Goal: Information Seeking & Learning: Learn about a topic

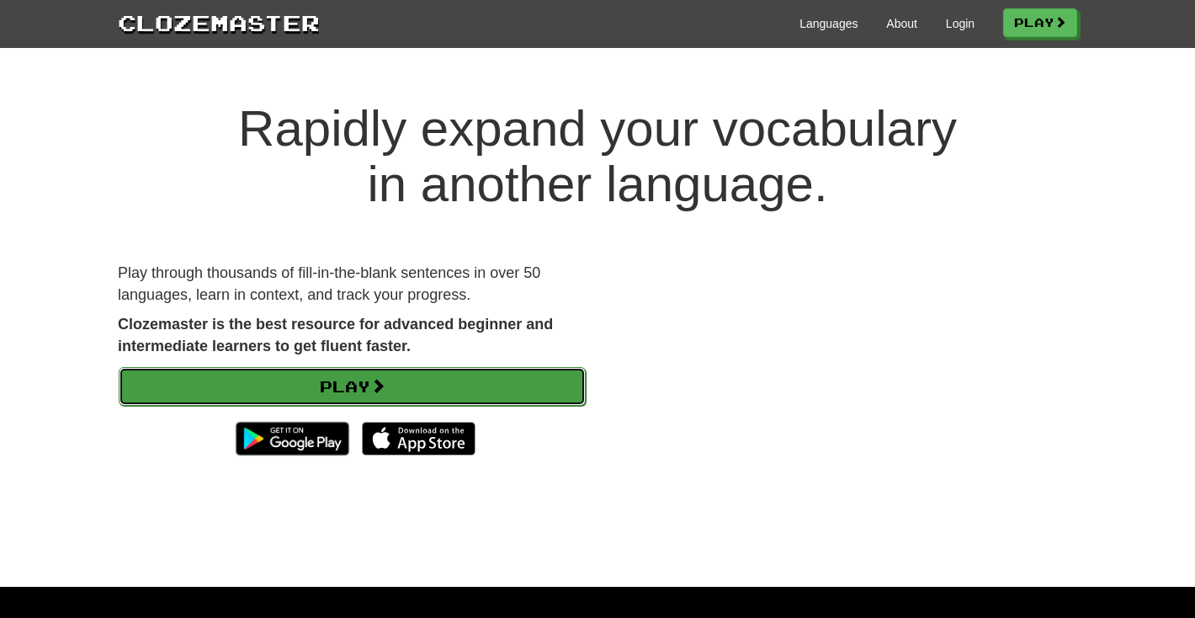
click at [414, 391] on link "Play" at bounding box center [352, 386] width 467 height 39
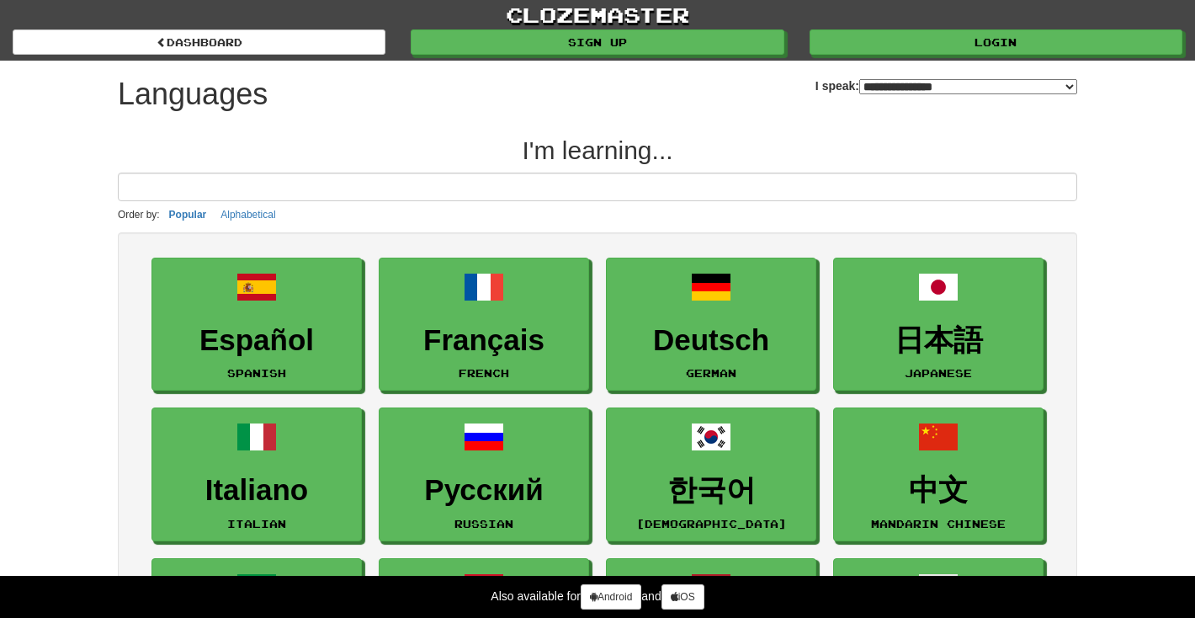
select select "*******"
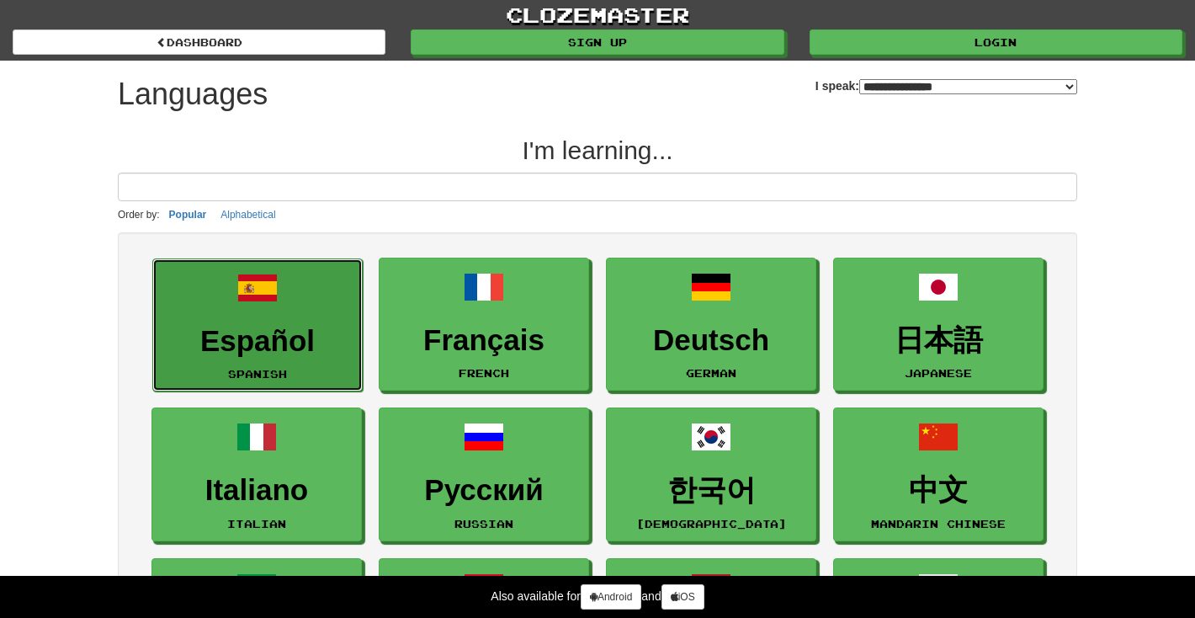
click at [322, 350] on h3 "Español" at bounding box center [258, 341] width 192 height 33
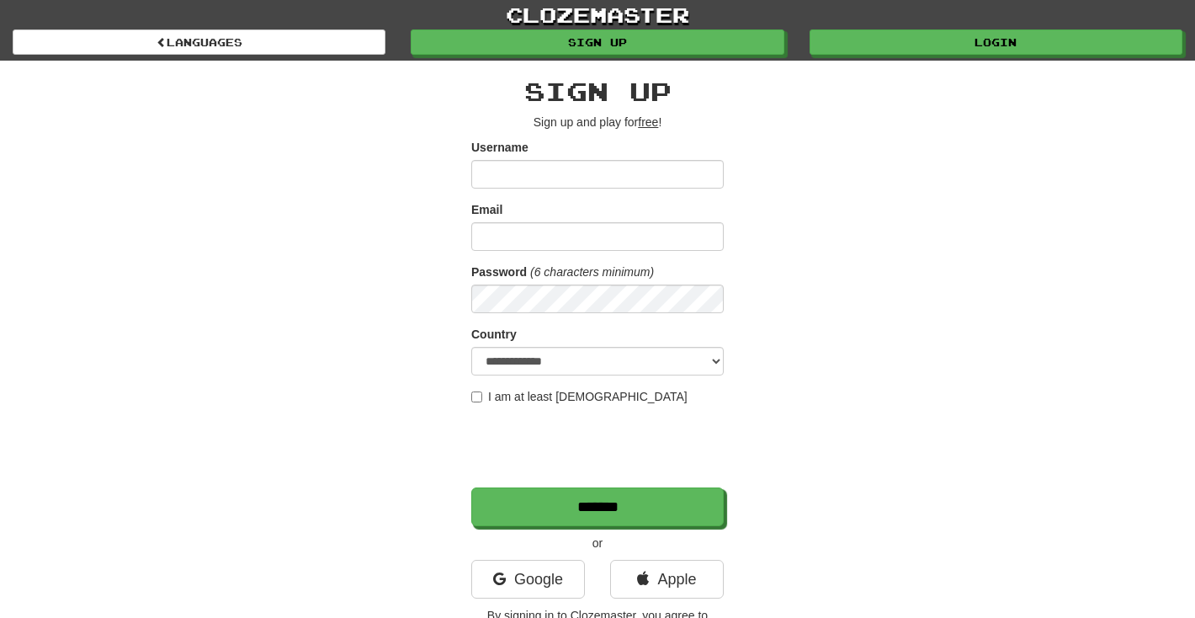
click at [502, 131] on div "**********" at bounding box center [597, 358] width 253 height 563
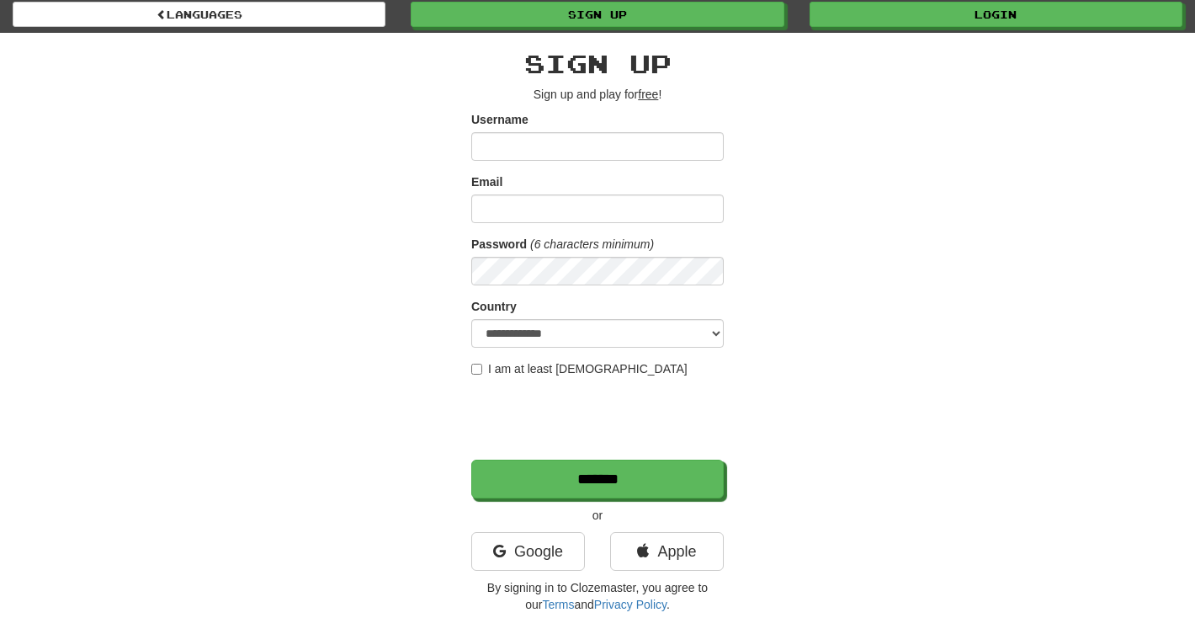
scroll to position [29, 0]
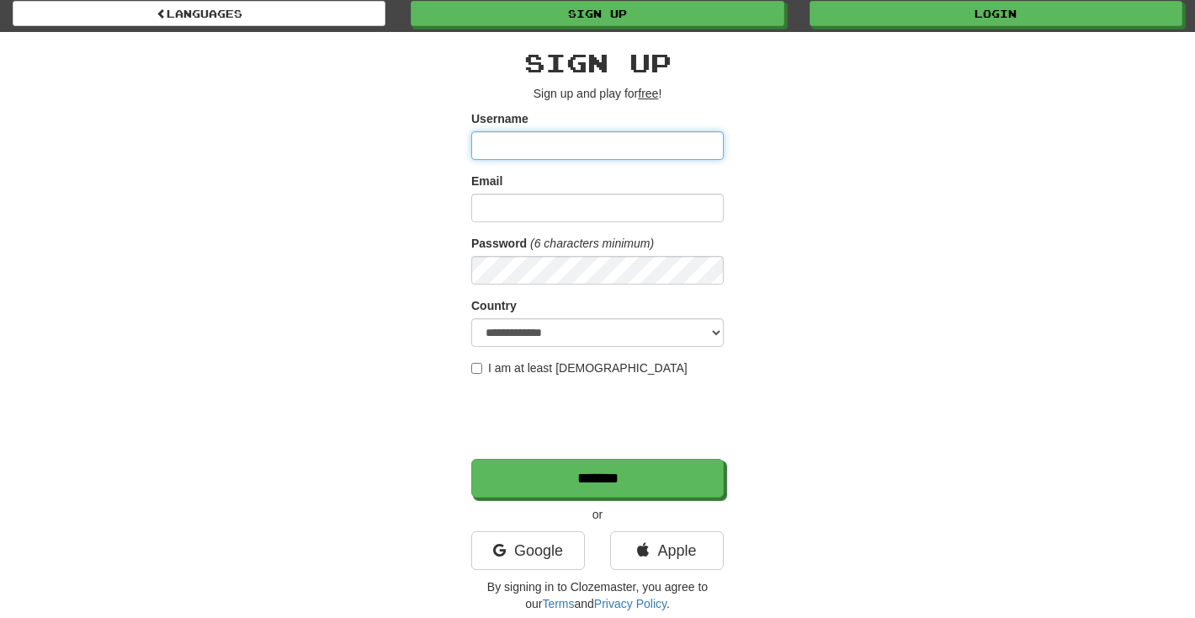
click at [613, 141] on input "Username" at bounding box center [597, 145] width 253 height 29
click at [821, 134] on div "**********" at bounding box center [597, 326] width 985 height 588
click at [634, 146] on input "Username" at bounding box center [597, 145] width 253 height 29
type input "**********"
click at [851, 207] on div "**********" at bounding box center [597, 326] width 985 height 588
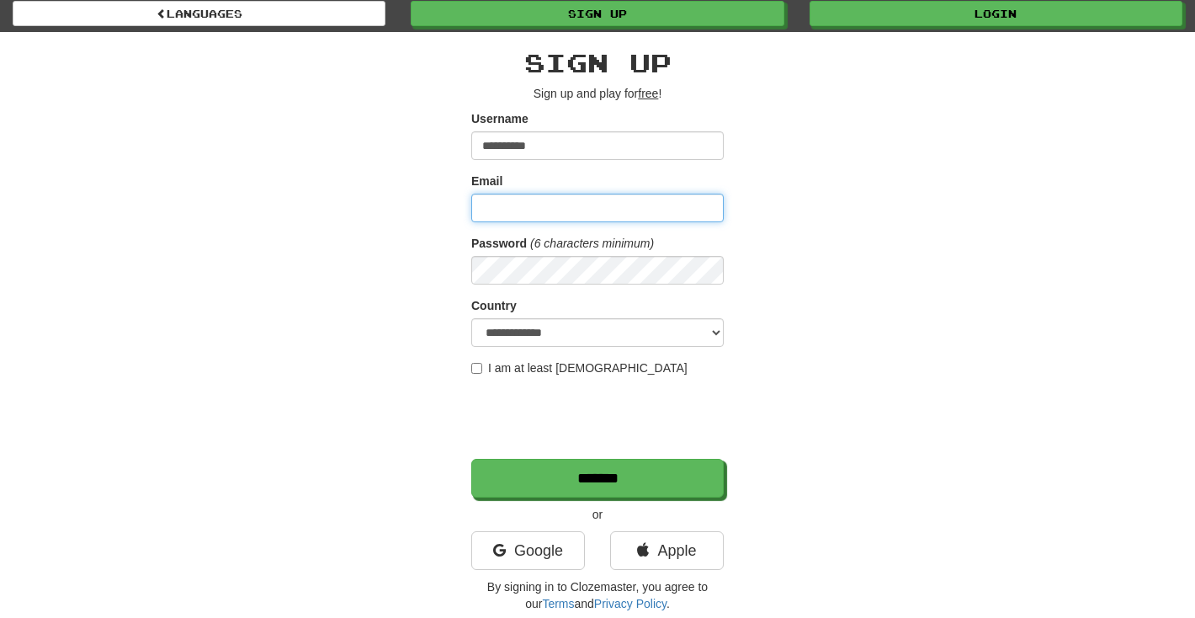
click at [568, 208] on input "Email" at bounding box center [597, 208] width 253 height 29
type input "**********"
click at [843, 199] on div "**********" at bounding box center [597, 326] width 985 height 588
click at [975, 321] on div "**********" at bounding box center [597, 326] width 985 height 588
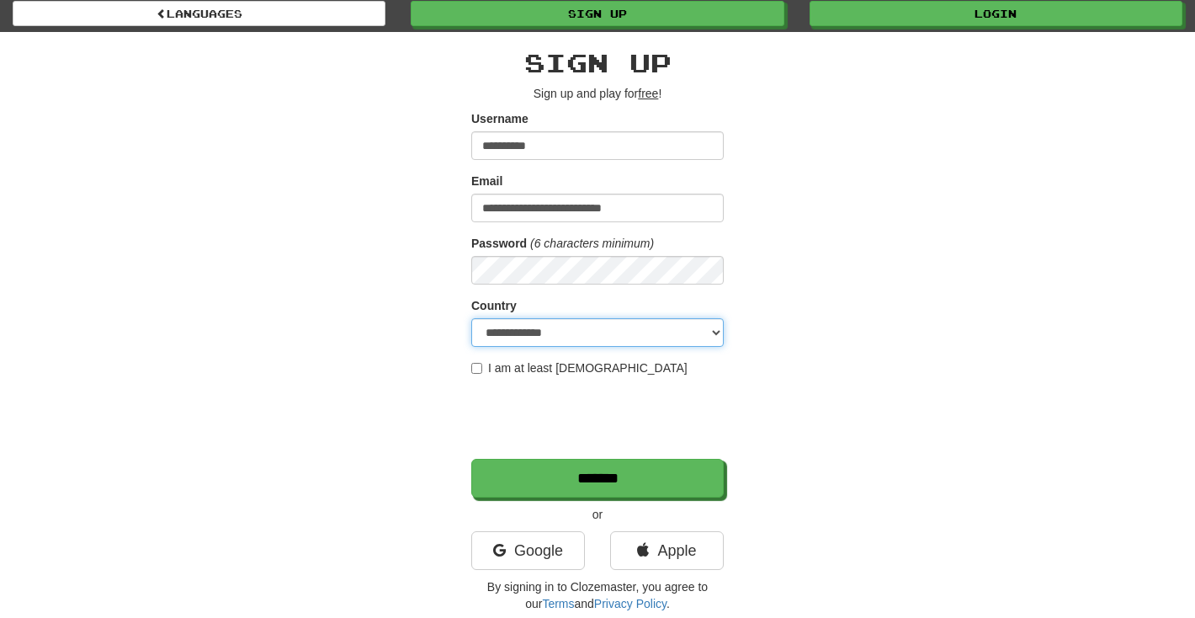
click at [609, 332] on select "**********" at bounding box center [597, 332] width 253 height 29
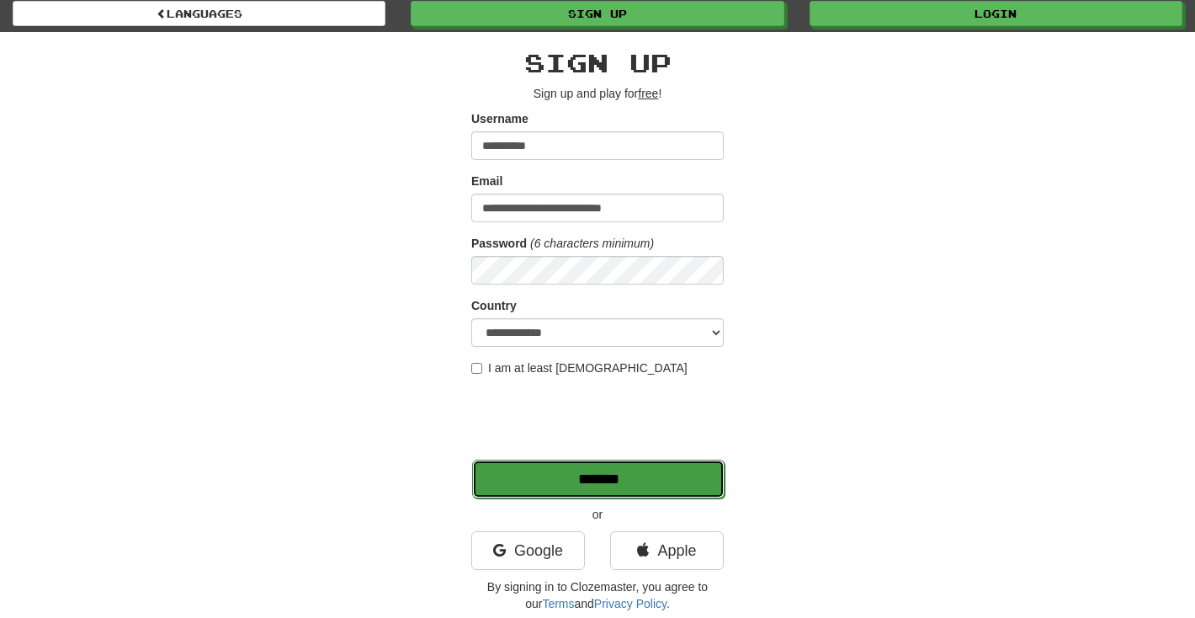
click at [581, 481] on input "*******" at bounding box center [598, 479] width 253 height 39
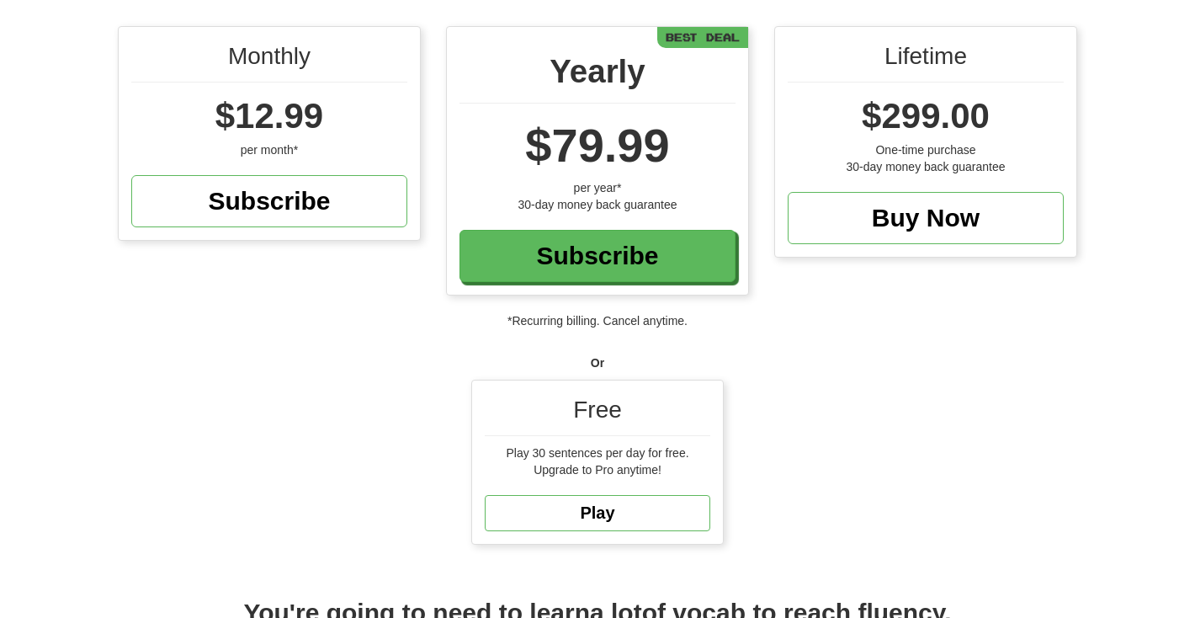
scroll to position [203, 0]
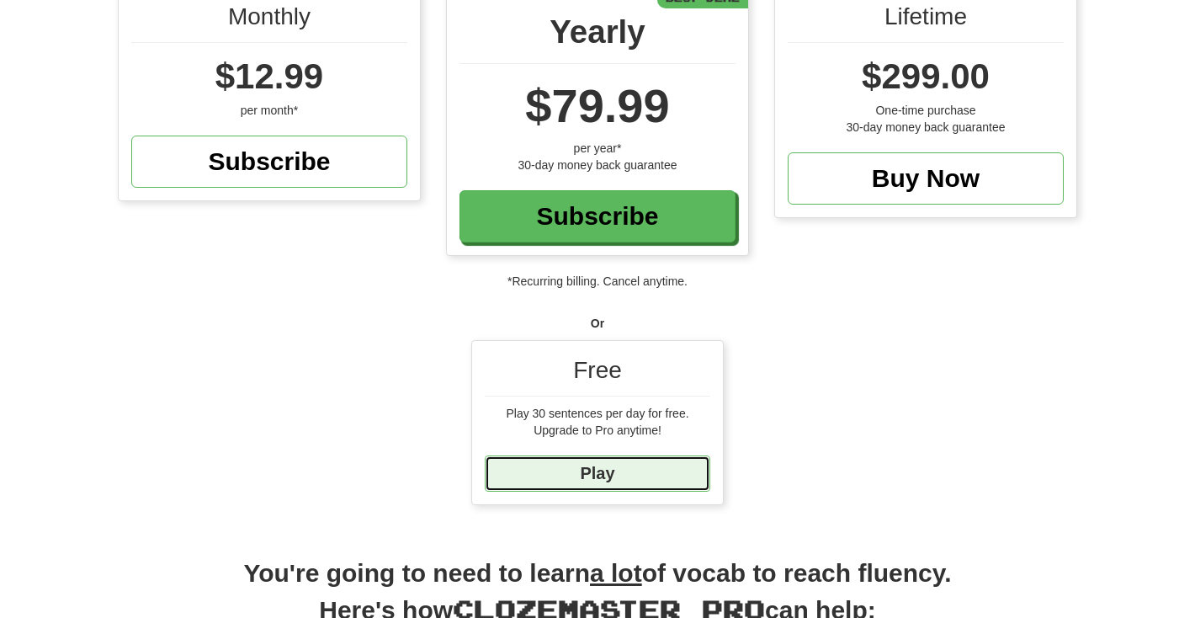
click at [612, 473] on link "Play" at bounding box center [598, 473] width 226 height 36
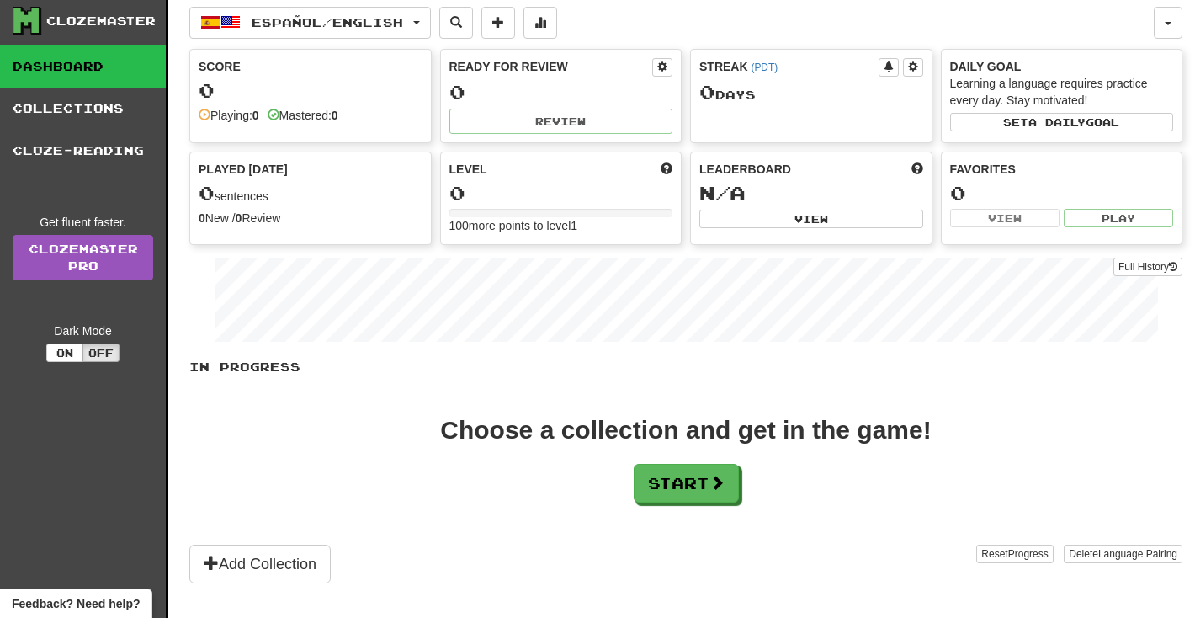
scroll to position [73, 0]
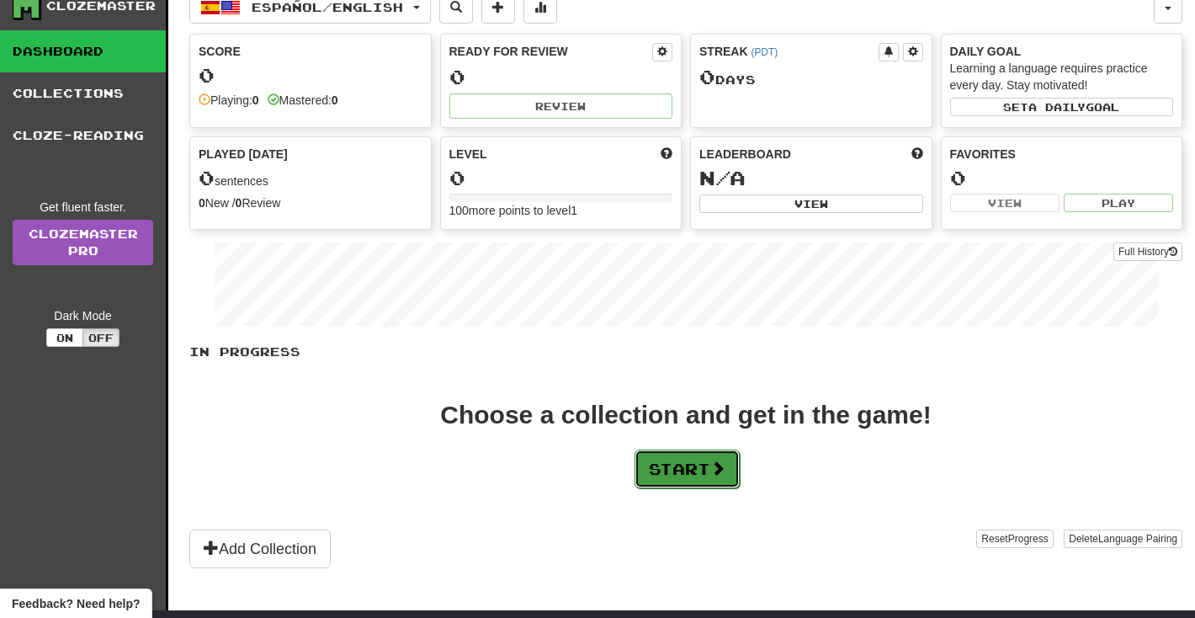
click at [663, 486] on button "Start" at bounding box center [687, 468] width 105 height 39
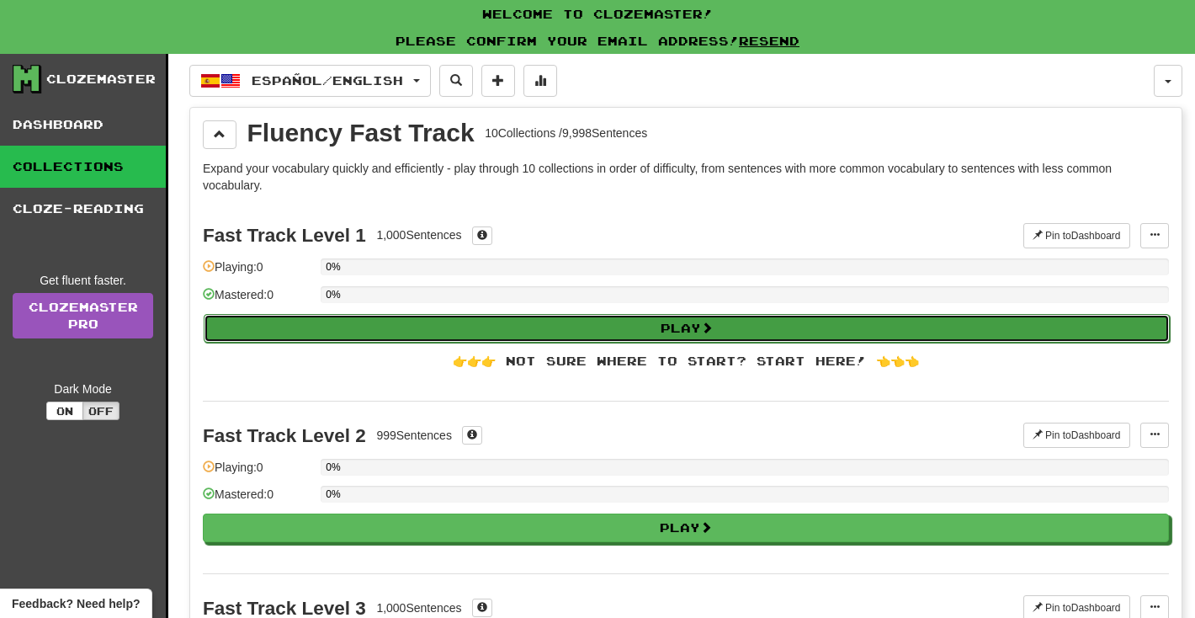
click at [779, 336] on button "Play" at bounding box center [687, 328] width 966 height 29
select select "**"
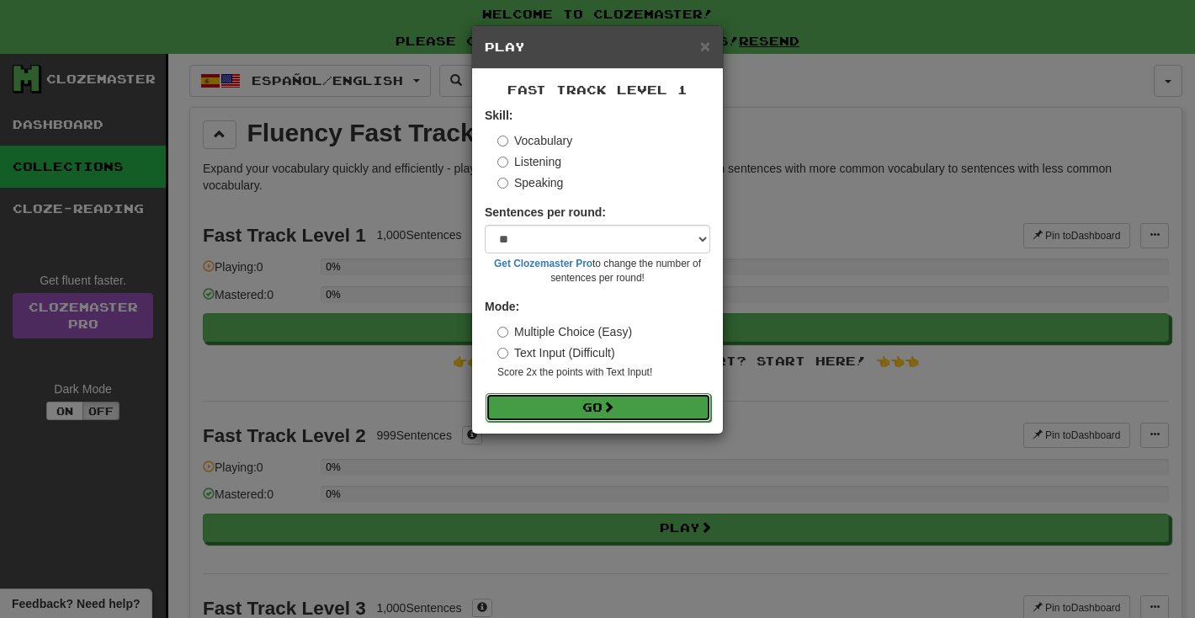
click at [628, 397] on button "Go" at bounding box center [599, 407] width 226 height 29
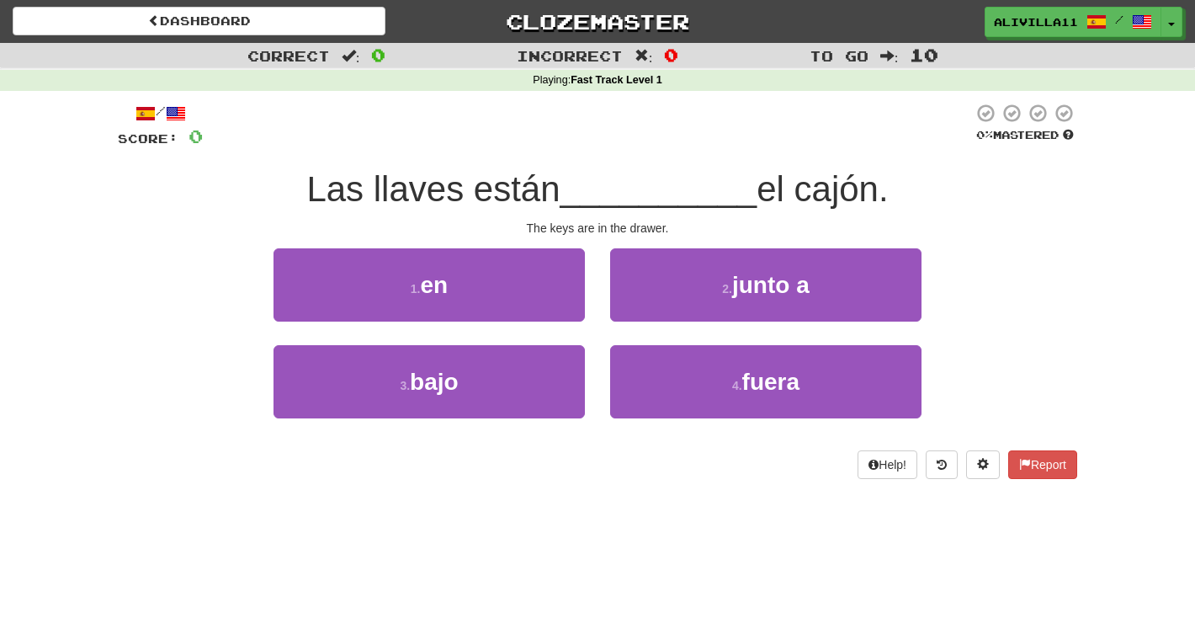
click at [519, 343] on div "1 . en" at bounding box center [429, 296] width 337 height 97
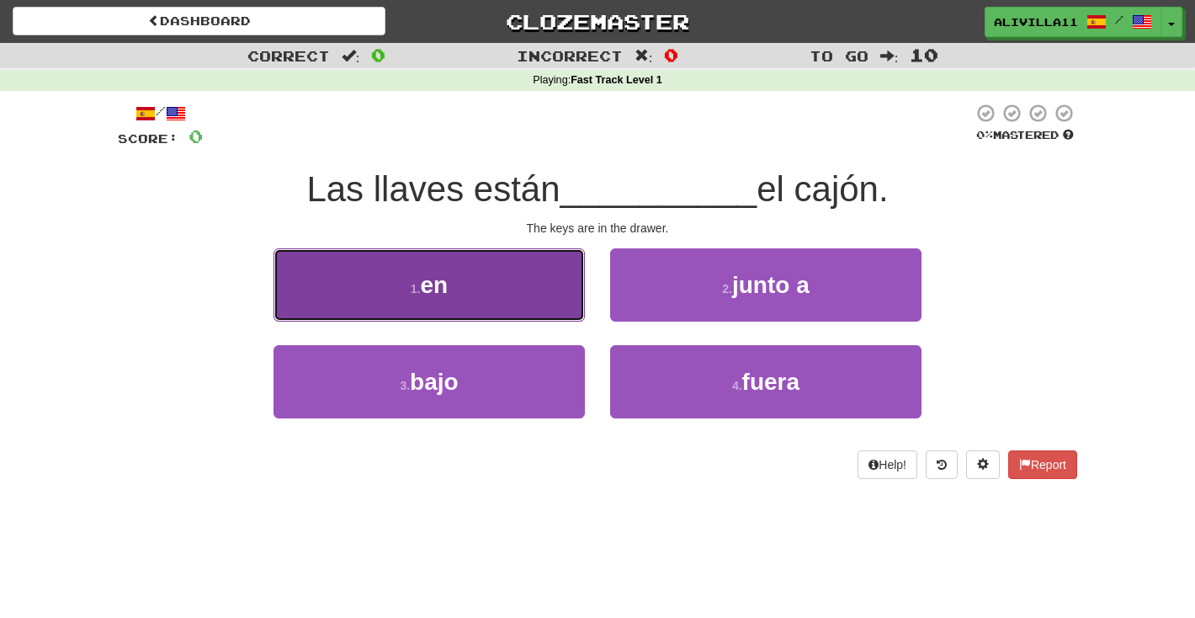
click at [527, 295] on button "1 . en" at bounding box center [429, 284] width 311 height 73
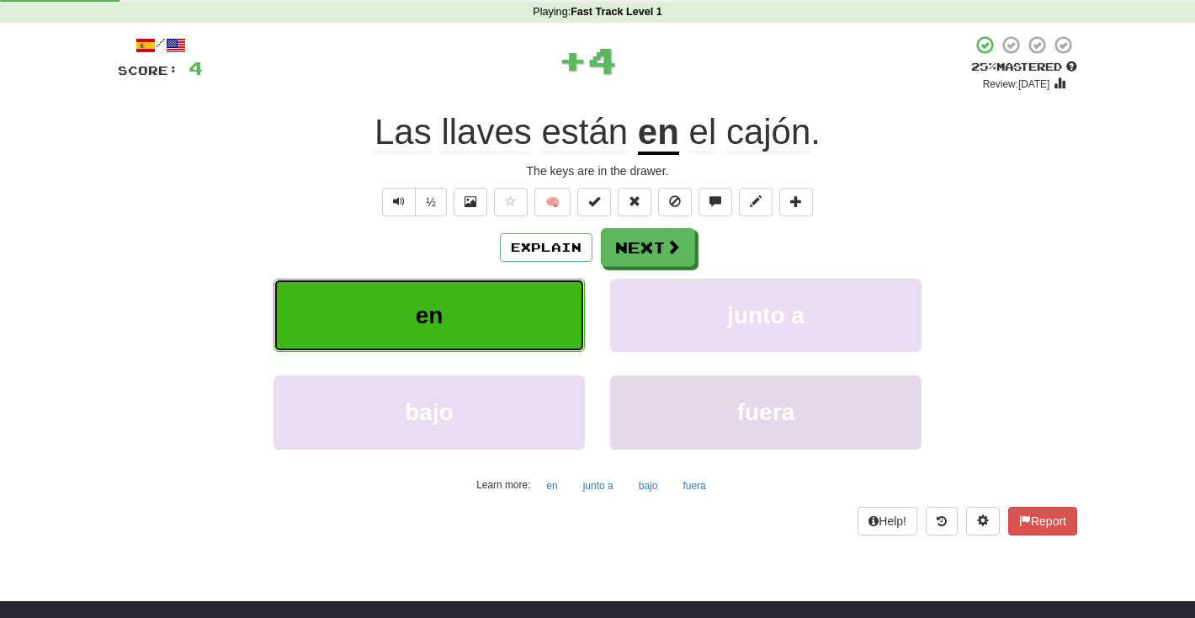
scroll to position [93, 0]
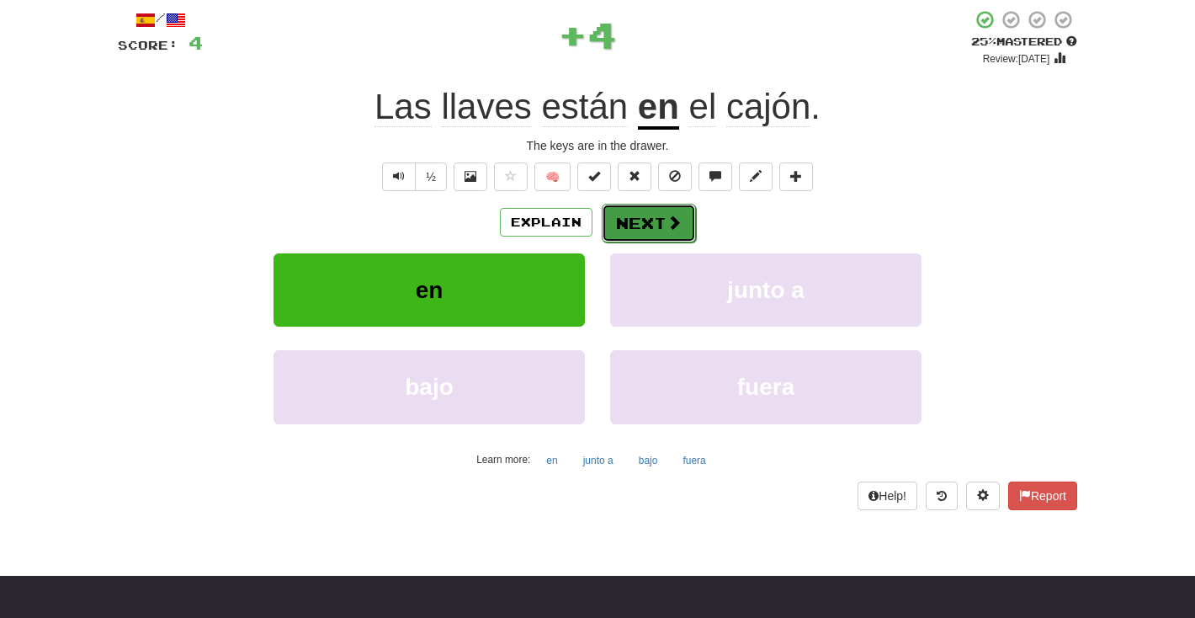
click at [667, 221] on span at bounding box center [674, 222] width 15 height 15
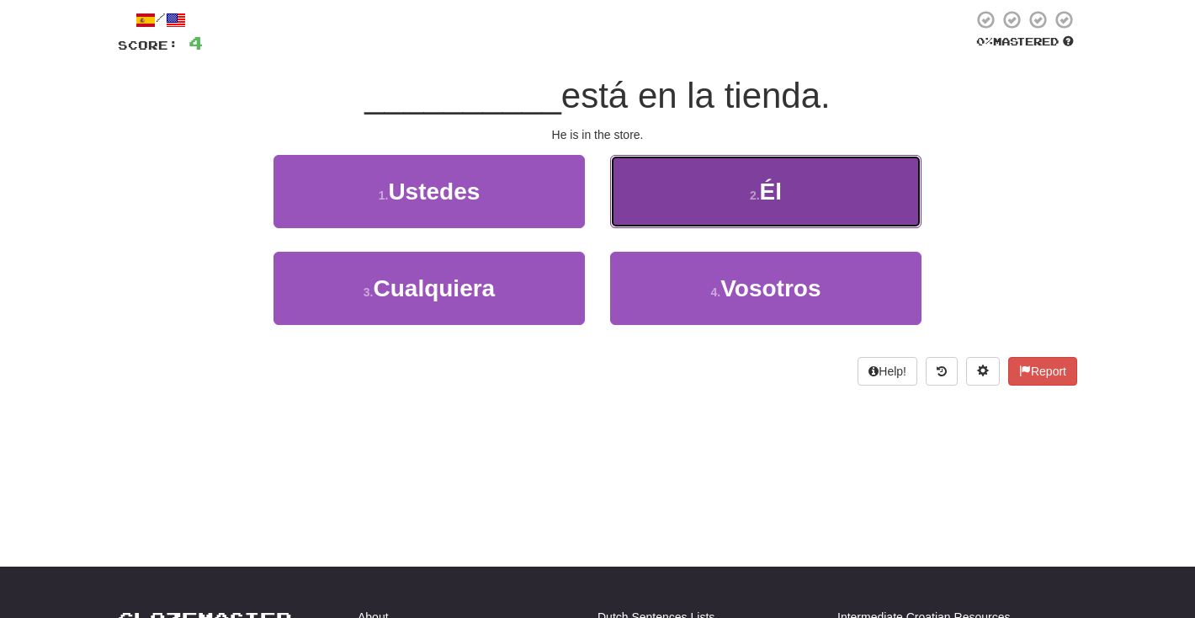
click at [707, 191] on button "2 . Él" at bounding box center [765, 191] width 311 height 73
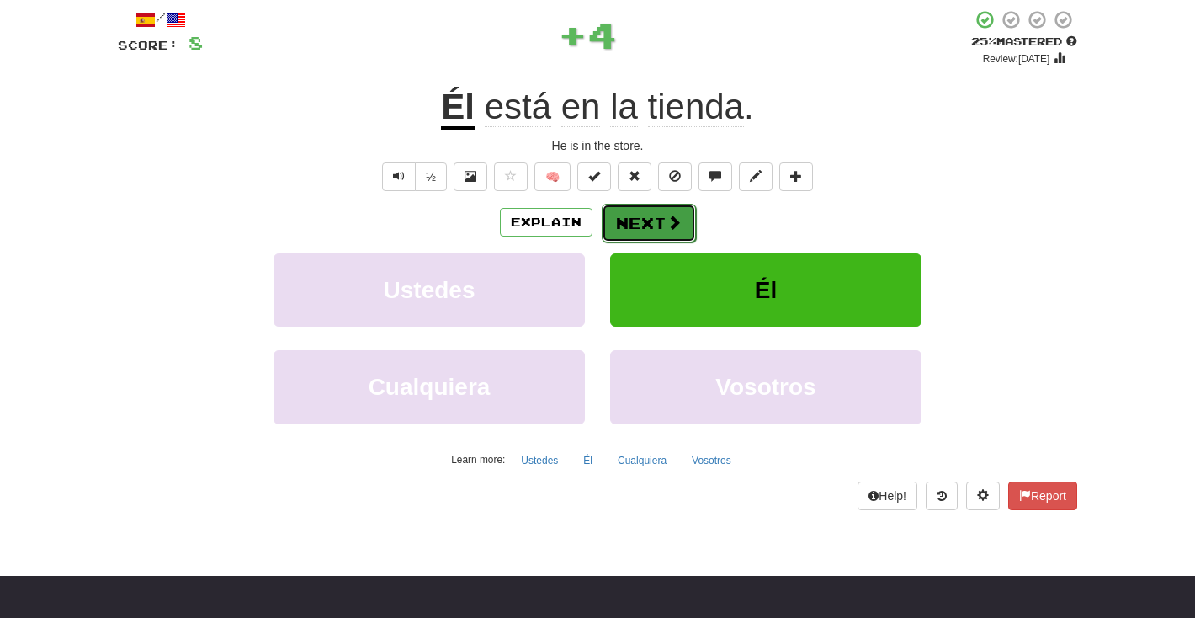
click at [682, 219] on button "Next" at bounding box center [649, 223] width 94 height 39
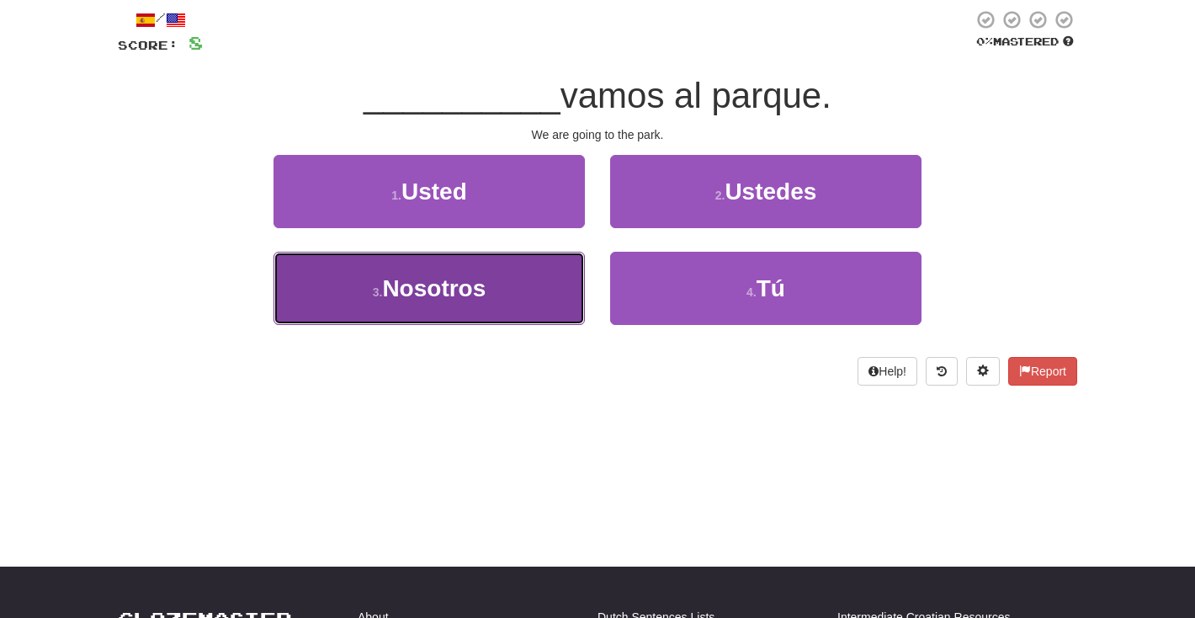
click at [556, 278] on button "3 . Nosotros" at bounding box center [429, 288] width 311 height 73
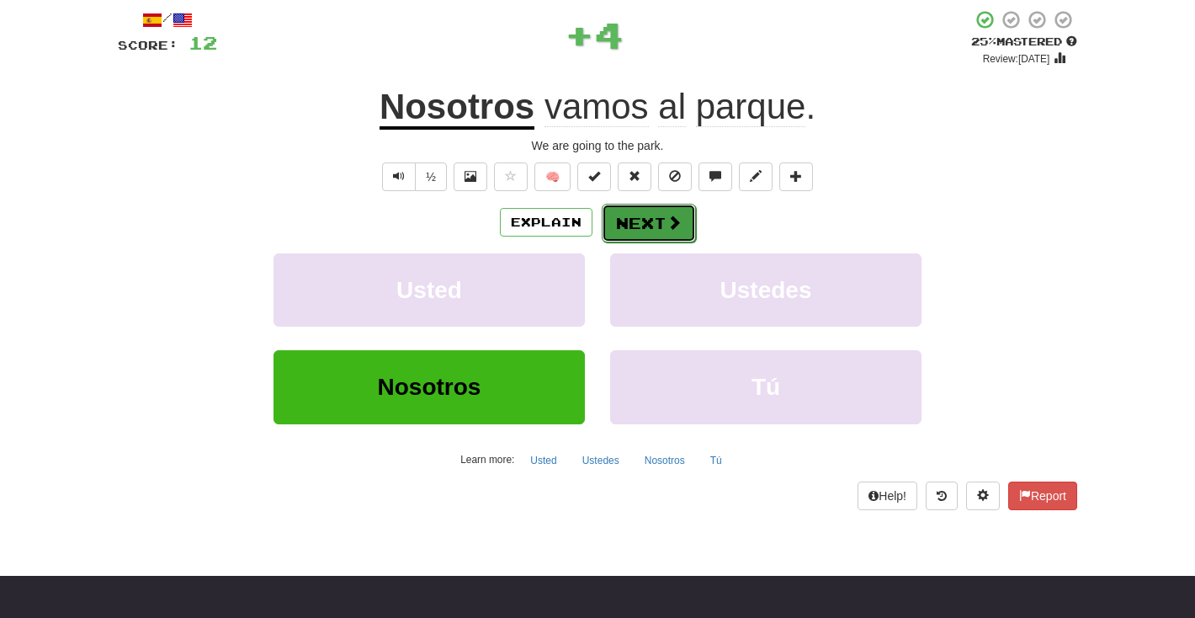
click at [674, 232] on button "Next" at bounding box center [649, 223] width 94 height 39
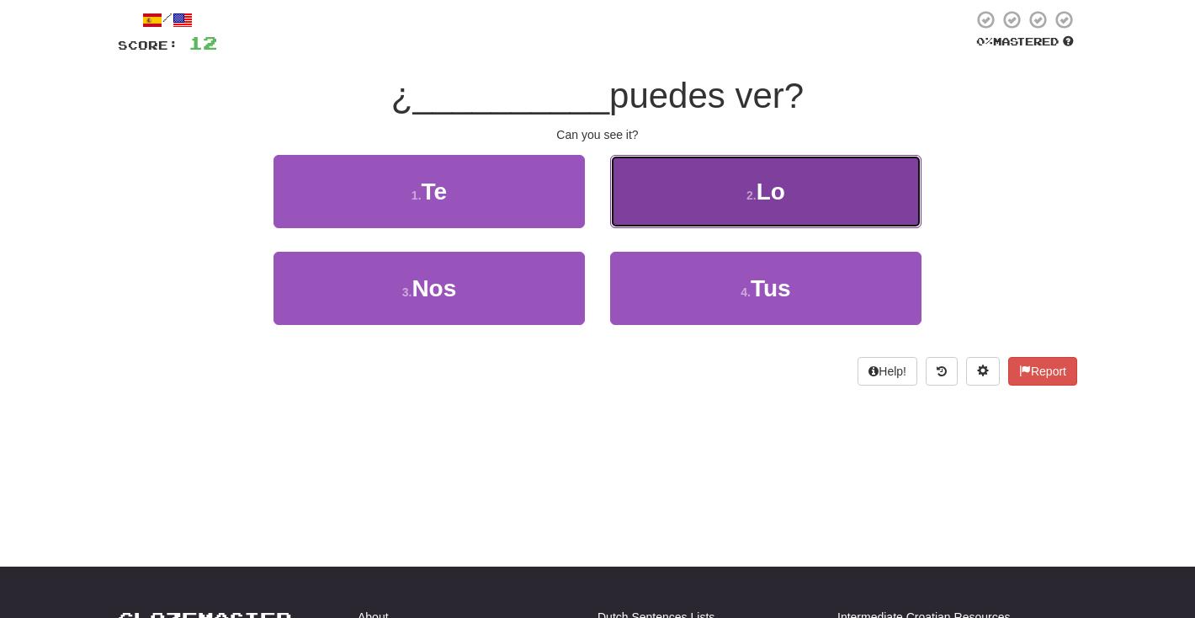
click at [790, 178] on button "2 . Lo" at bounding box center [765, 191] width 311 height 73
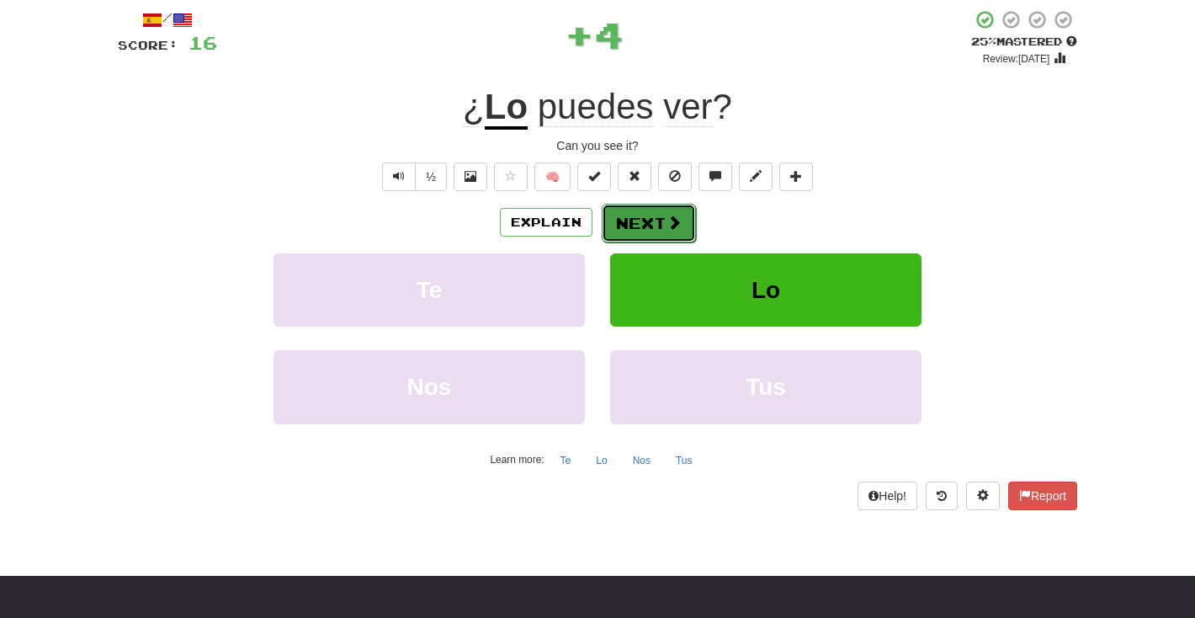
click at [673, 227] on span at bounding box center [674, 222] width 15 height 15
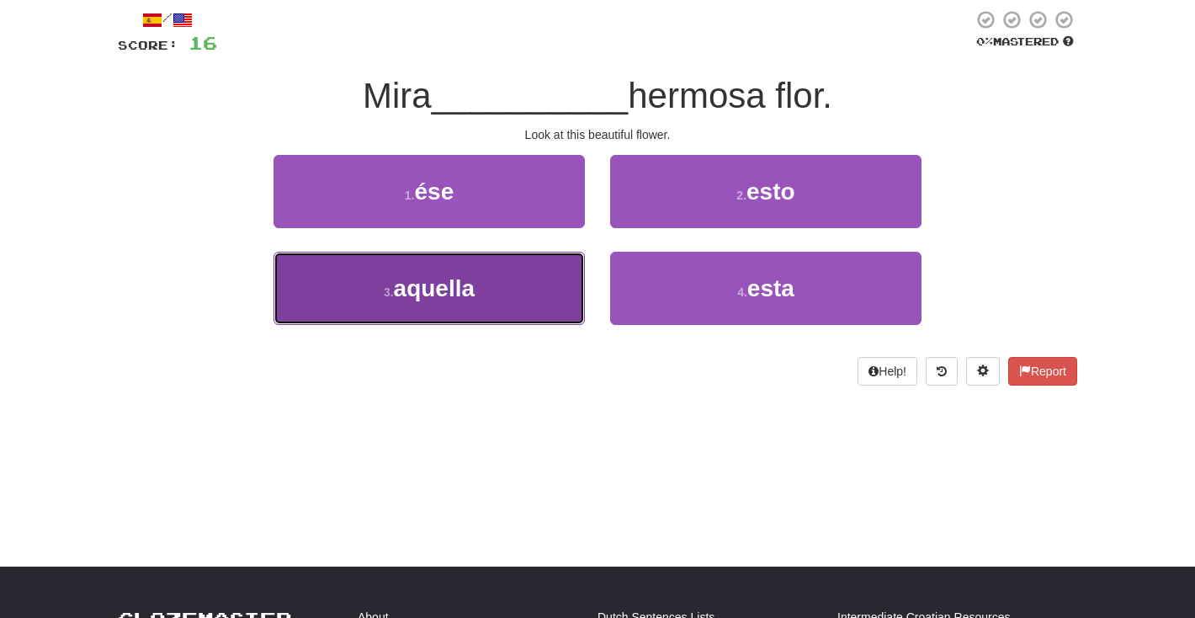
click at [481, 300] on button "3 . aquella" at bounding box center [429, 288] width 311 height 73
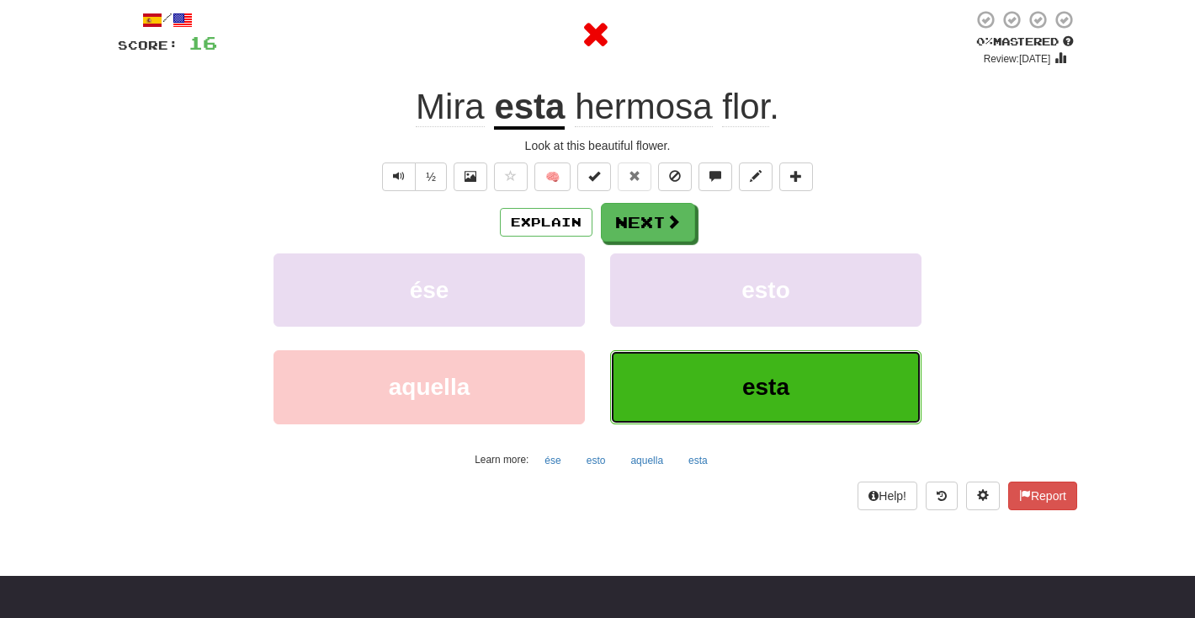
click at [699, 398] on button "esta" at bounding box center [765, 386] width 311 height 73
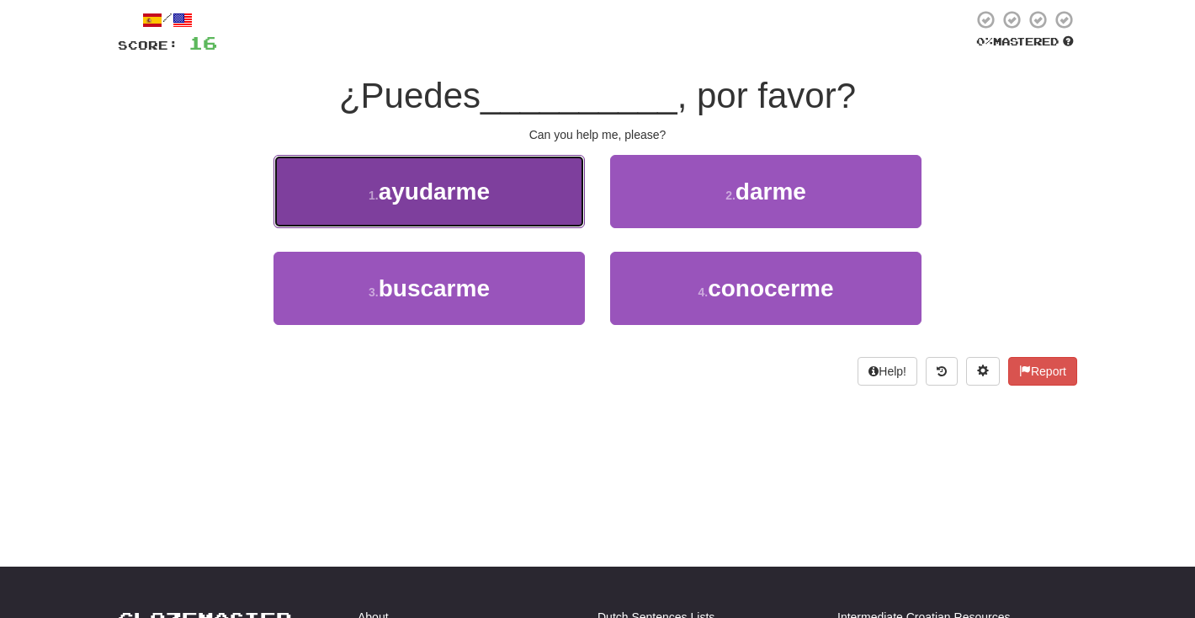
click at [479, 219] on button "1 . ayudarme" at bounding box center [429, 191] width 311 height 73
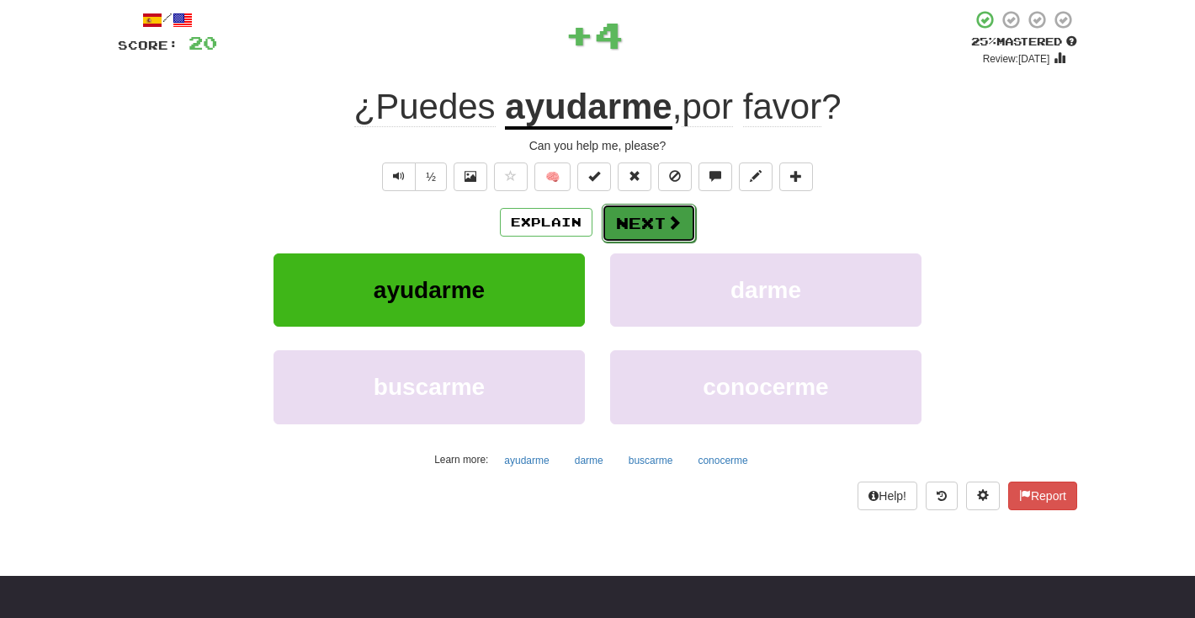
click at [648, 221] on button "Next" at bounding box center [649, 223] width 94 height 39
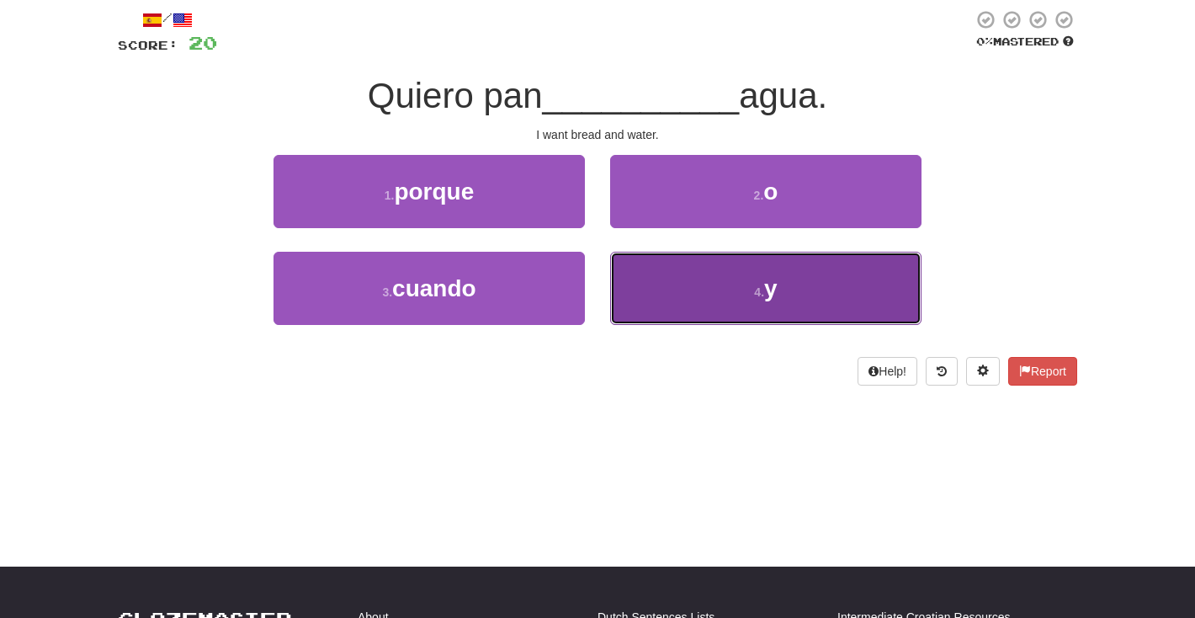
click at [788, 285] on button "4 . y" at bounding box center [765, 288] width 311 height 73
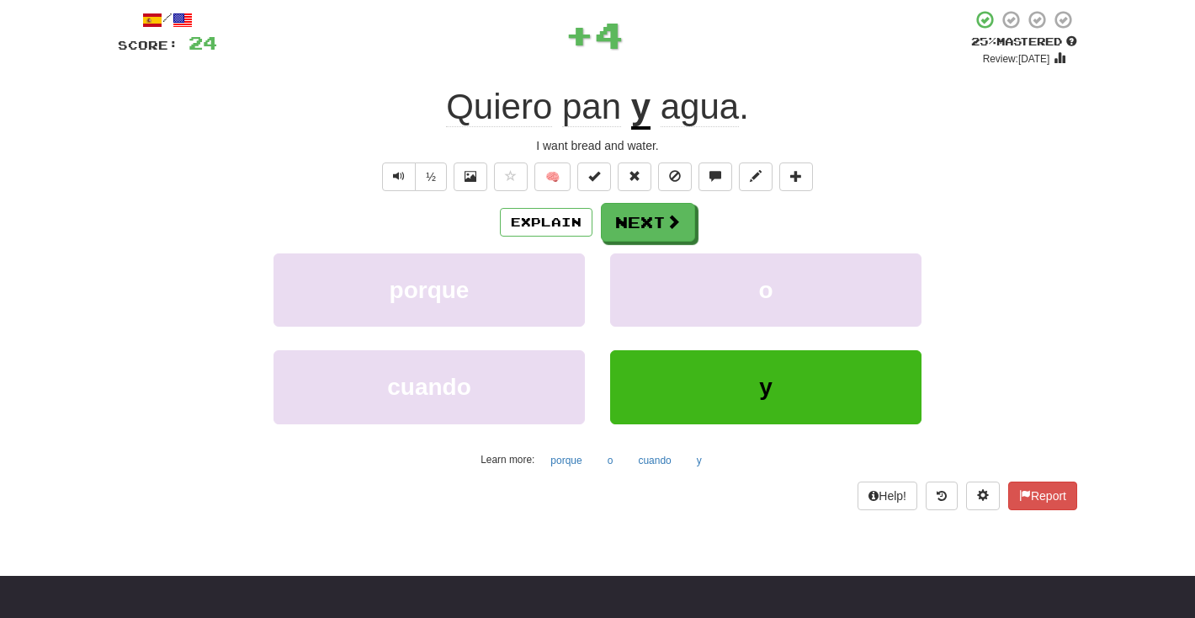
click at [695, 237] on div "Explain Next" at bounding box center [598, 222] width 960 height 39
click at [676, 230] on span at bounding box center [674, 222] width 15 height 15
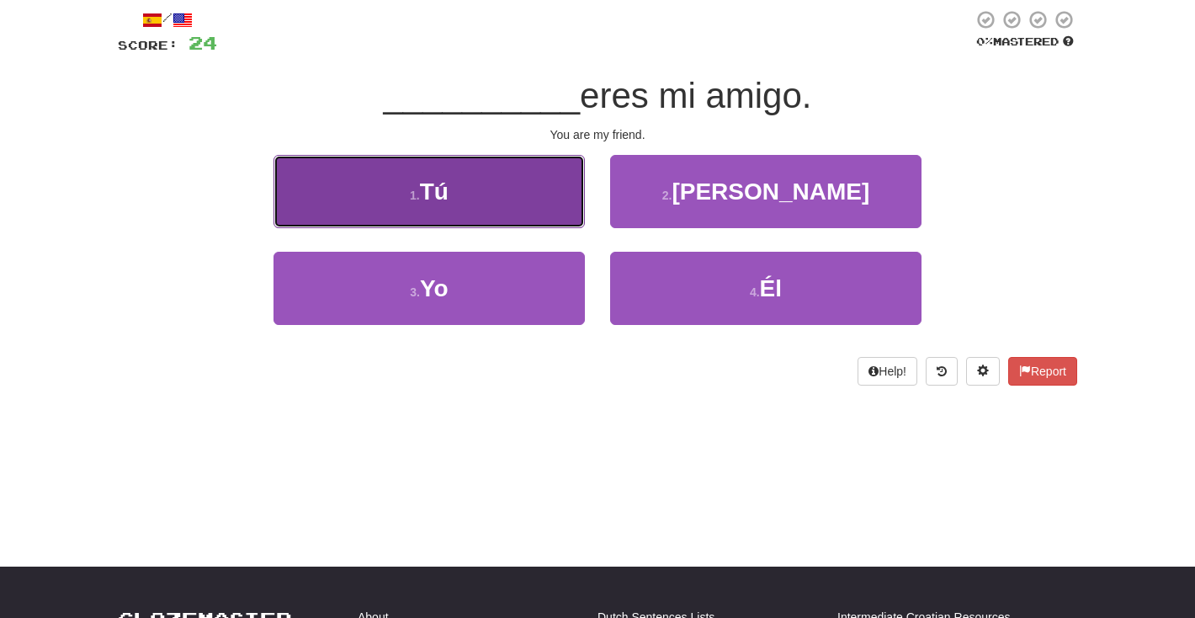
click at [458, 213] on button "1 . Tú" at bounding box center [429, 191] width 311 height 73
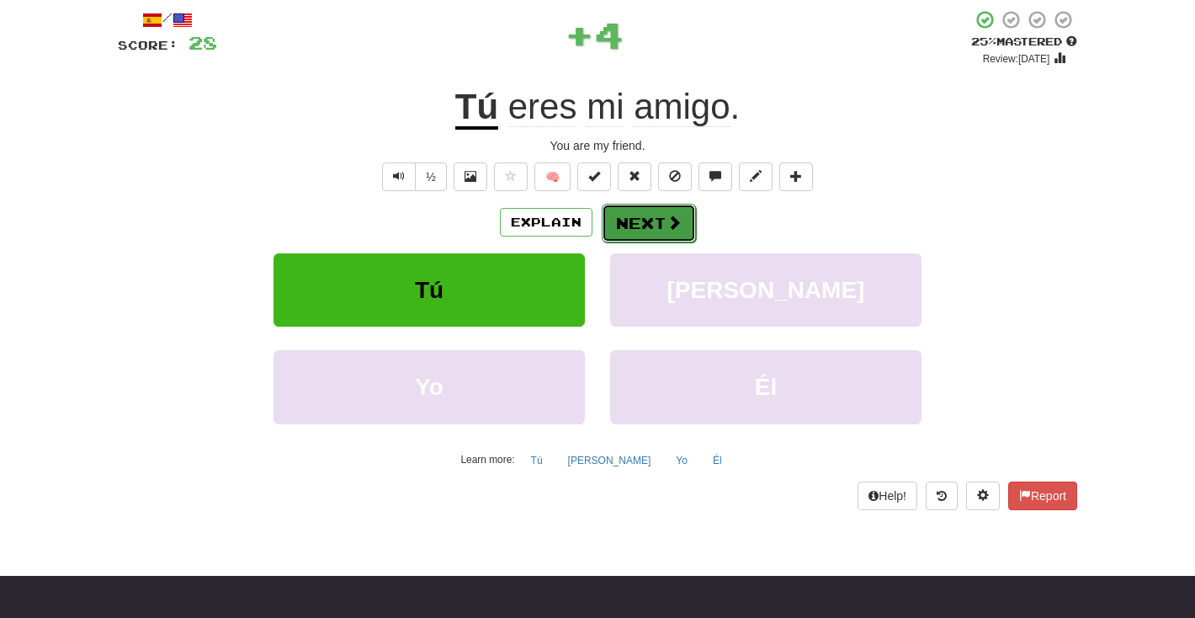
click at [647, 227] on button "Next" at bounding box center [649, 223] width 94 height 39
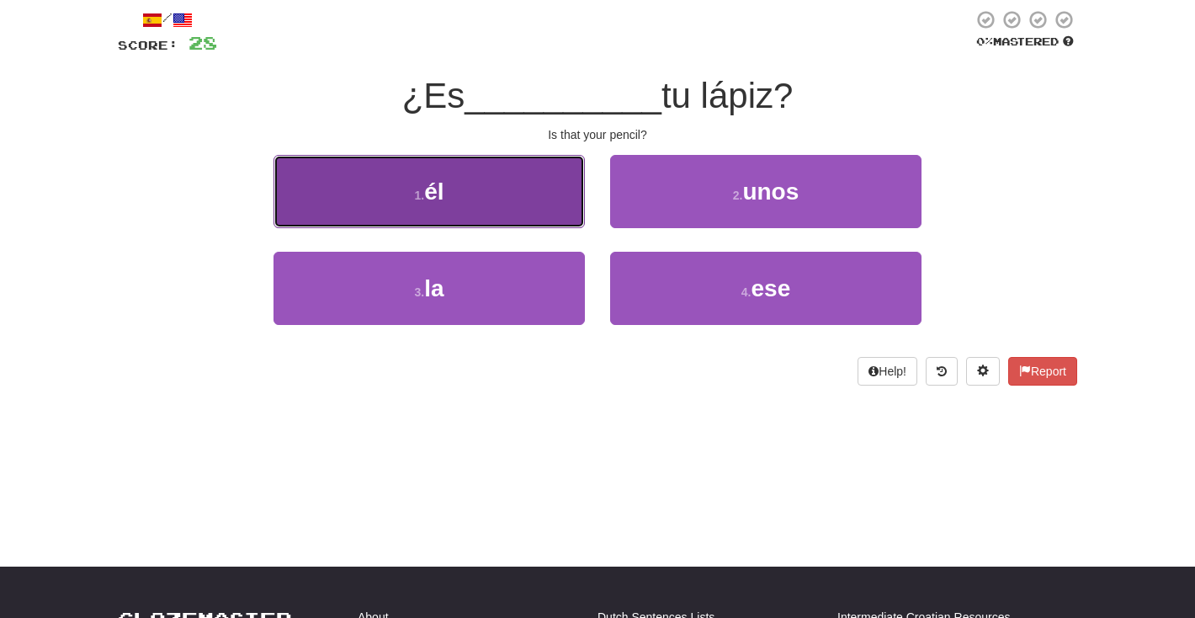
click at [497, 210] on button "1 . él" at bounding box center [429, 191] width 311 height 73
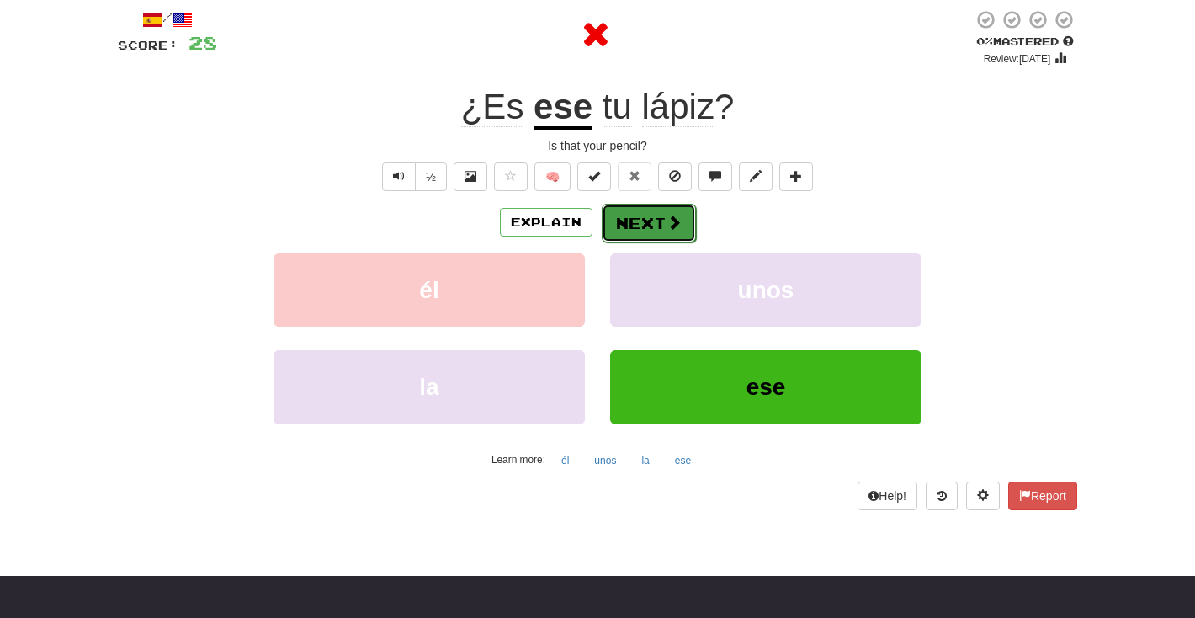
click at [667, 226] on span at bounding box center [674, 222] width 15 height 15
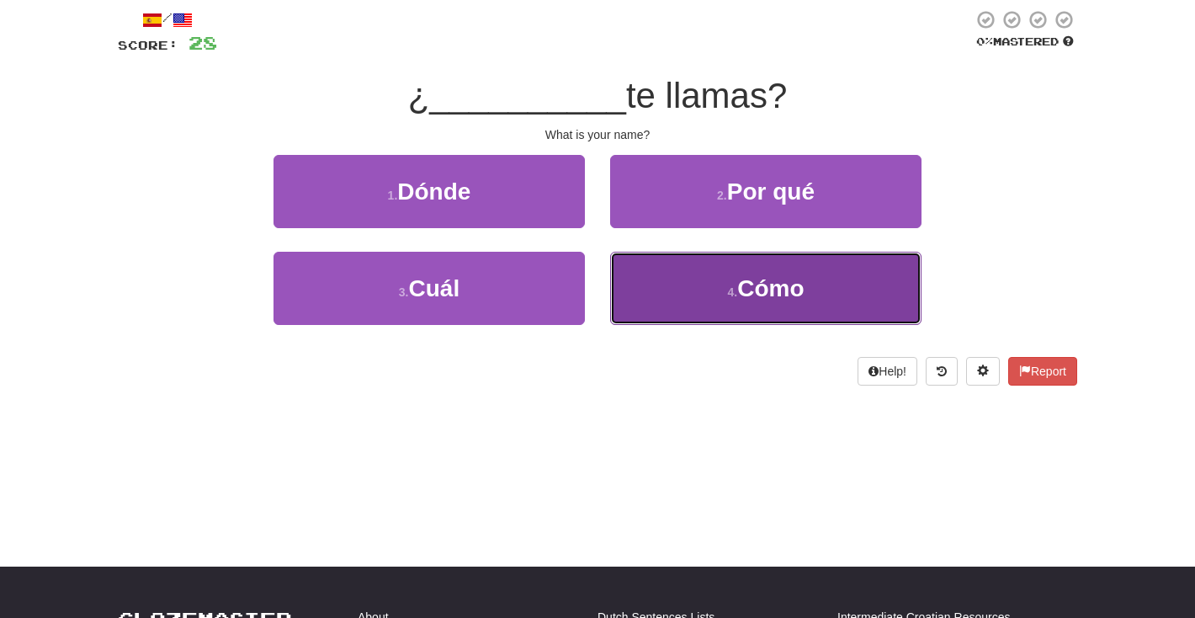
click at [679, 298] on button "4 . Cómo" at bounding box center [765, 288] width 311 height 73
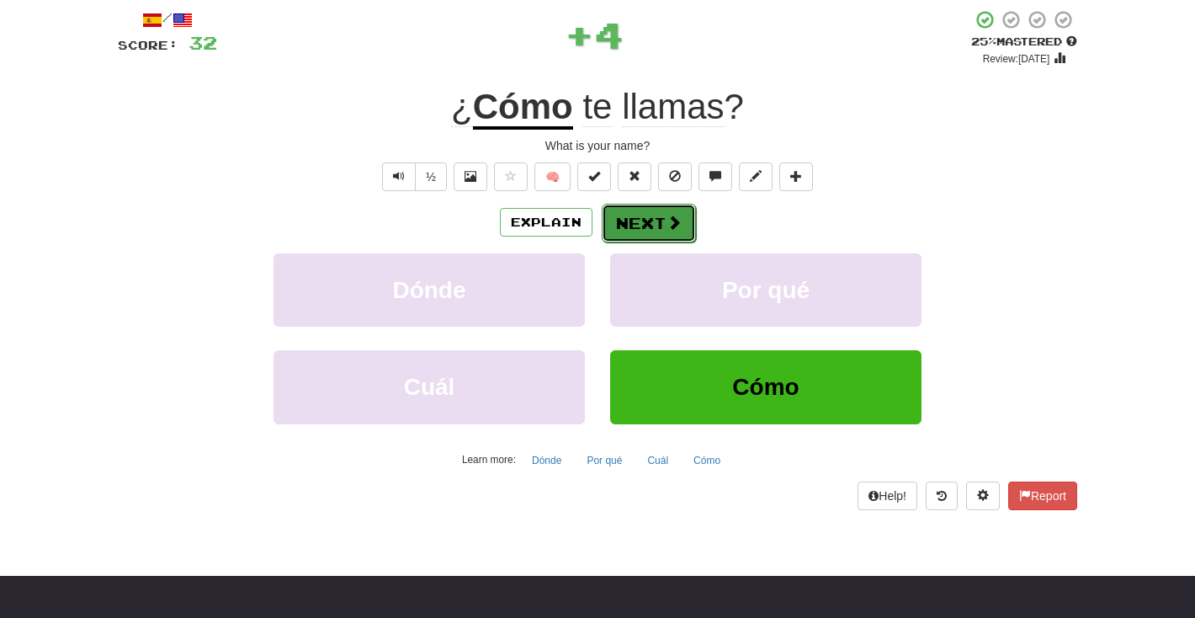
click at [676, 230] on span at bounding box center [674, 222] width 15 height 15
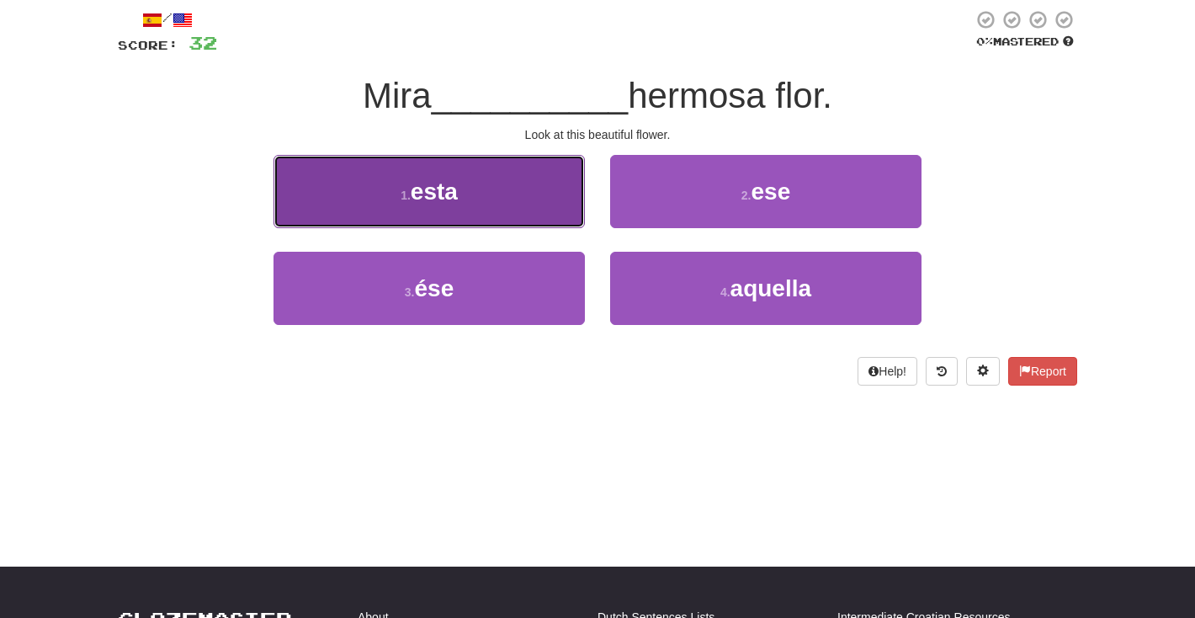
click at [489, 213] on button "1 . esta" at bounding box center [429, 191] width 311 height 73
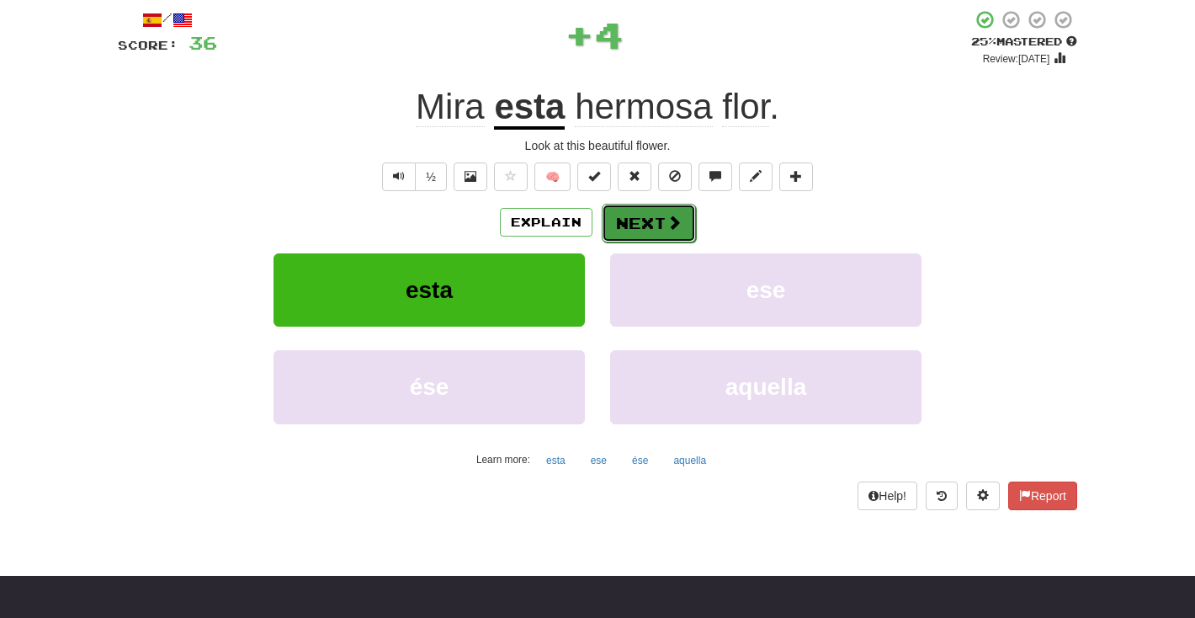
click at [617, 231] on button "Next" at bounding box center [649, 223] width 94 height 39
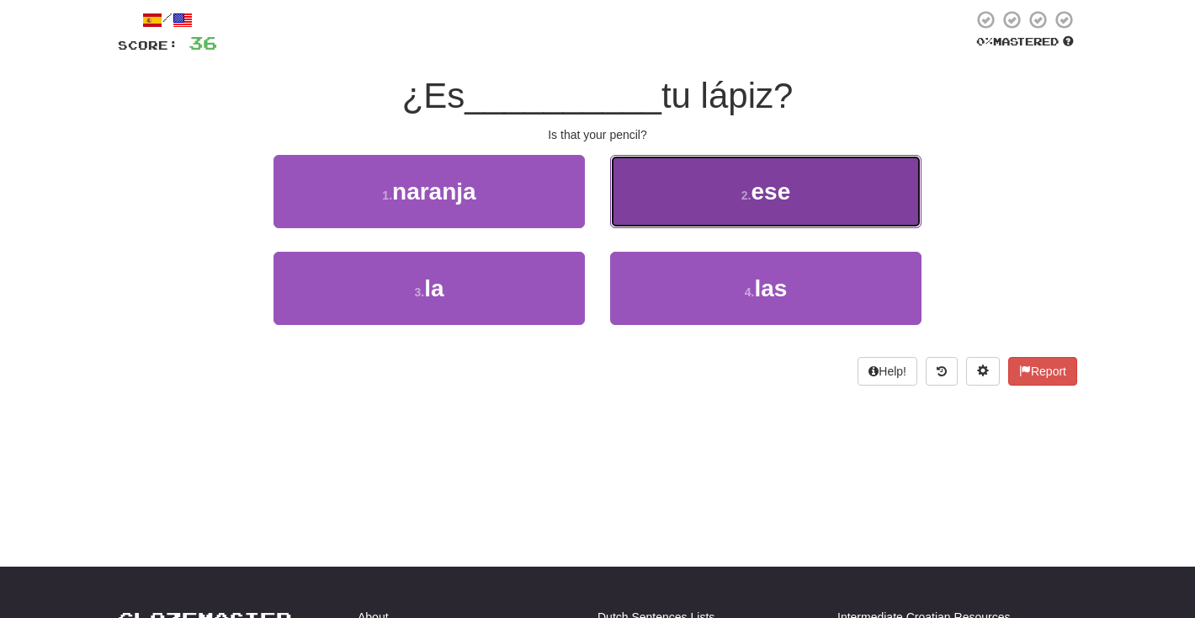
click at [742, 191] on small "2 ." at bounding box center [747, 195] width 10 height 13
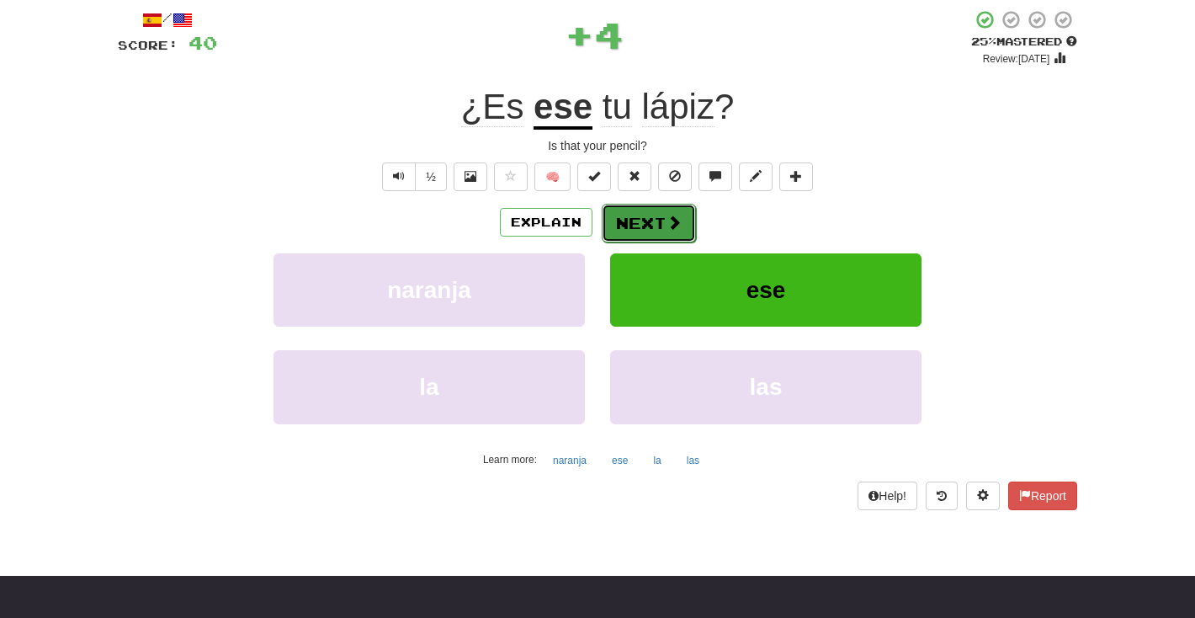
click at [658, 235] on button "Next" at bounding box center [649, 223] width 94 height 39
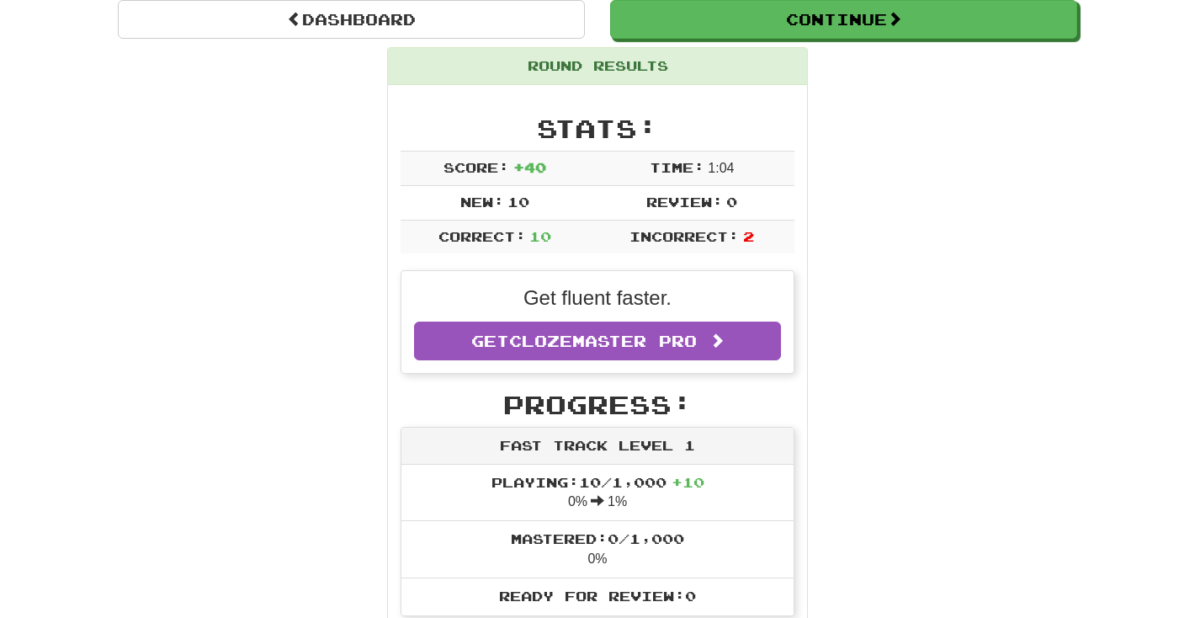
scroll to position [167, 0]
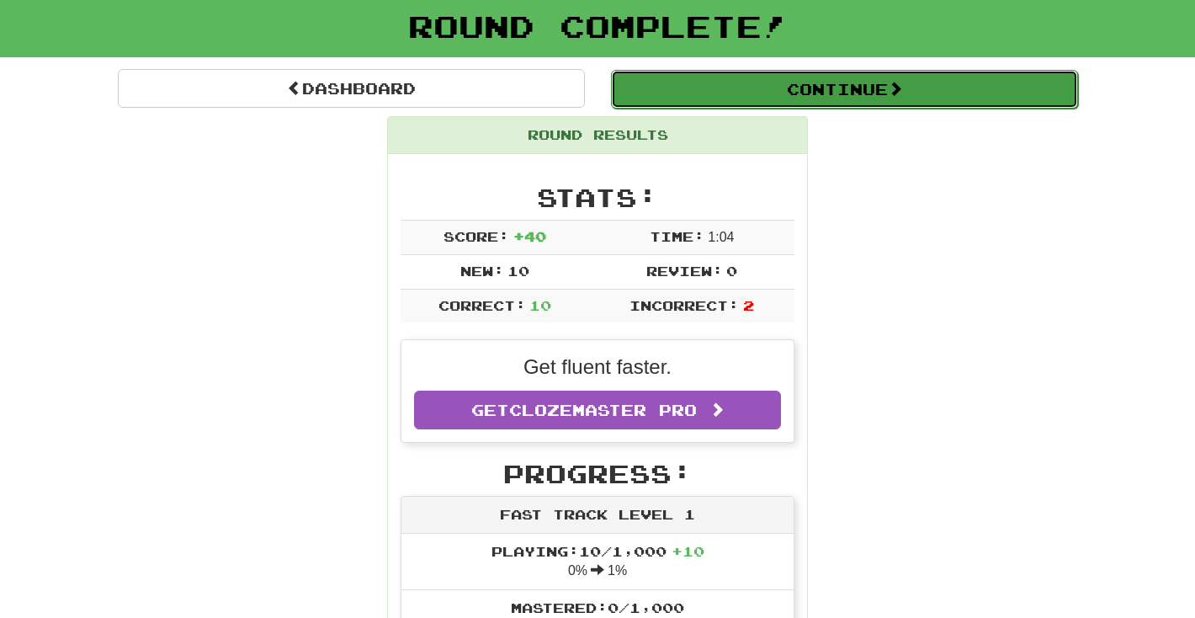
click at [854, 88] on button "Continue" at bounding box center [844, 89] width 467 height 39
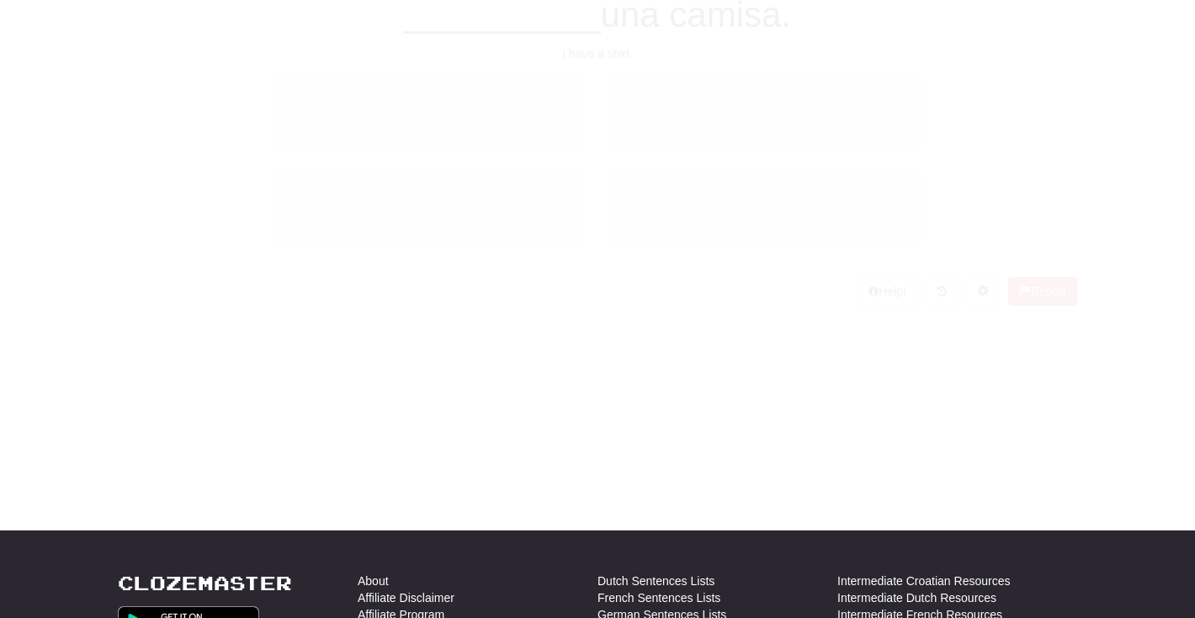
scroll to position [96, 0]
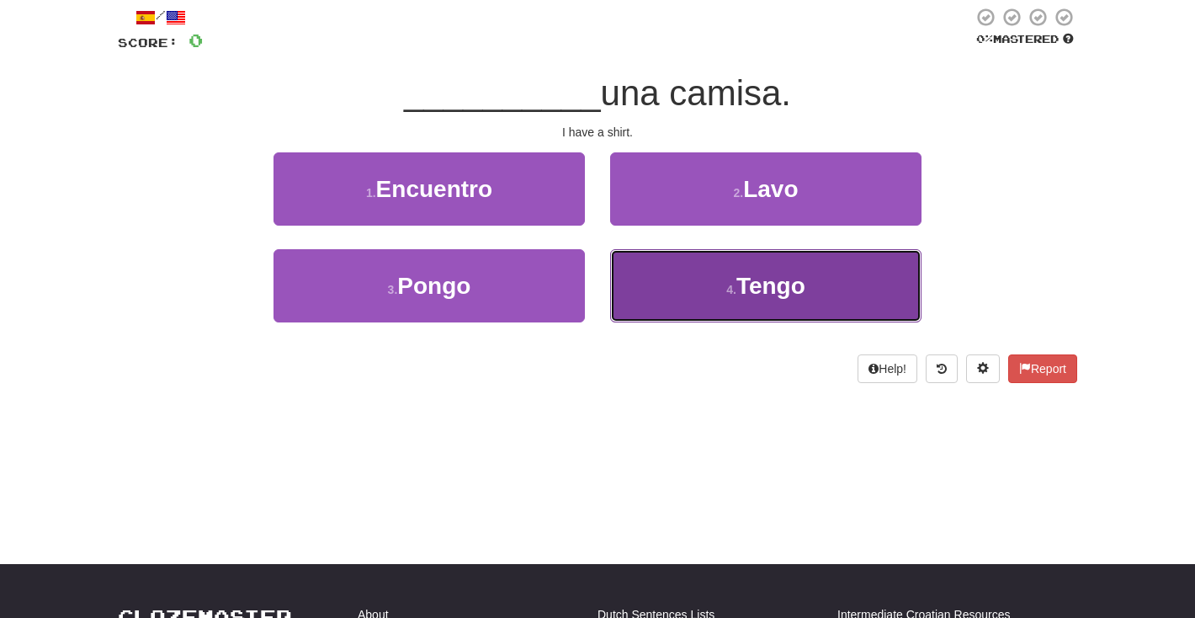
click at [750, 287] on span "Tengo" at bounding box center [771, 286] width 69 height 26
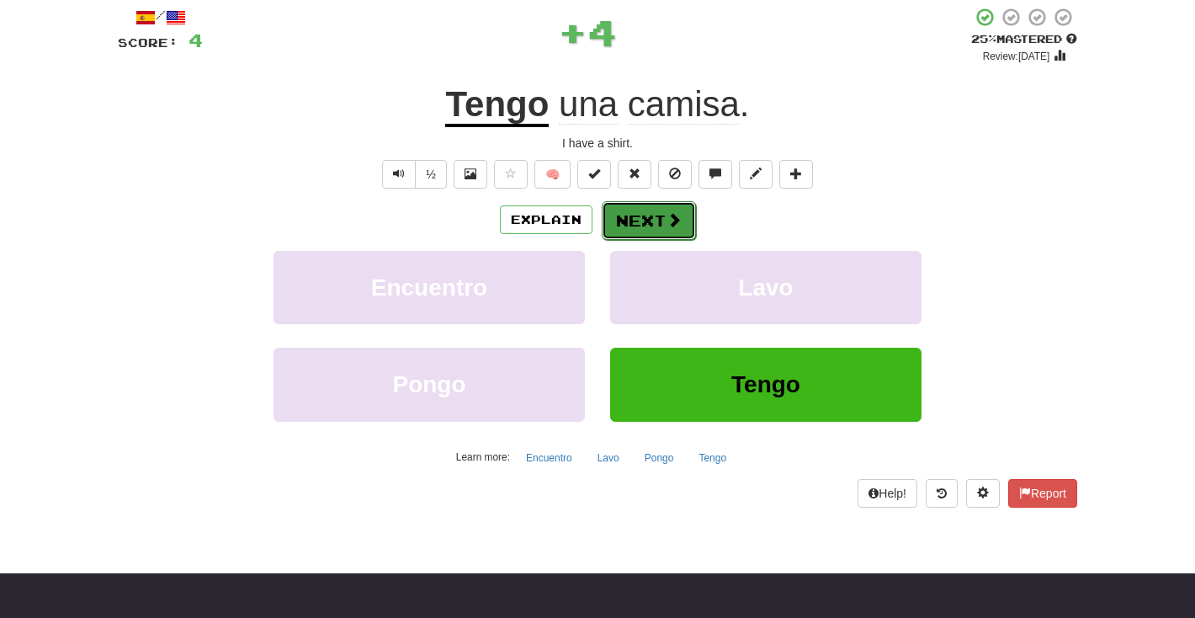
click at [675, 221] on span at bounding box center [674, 219] width 15 height 15
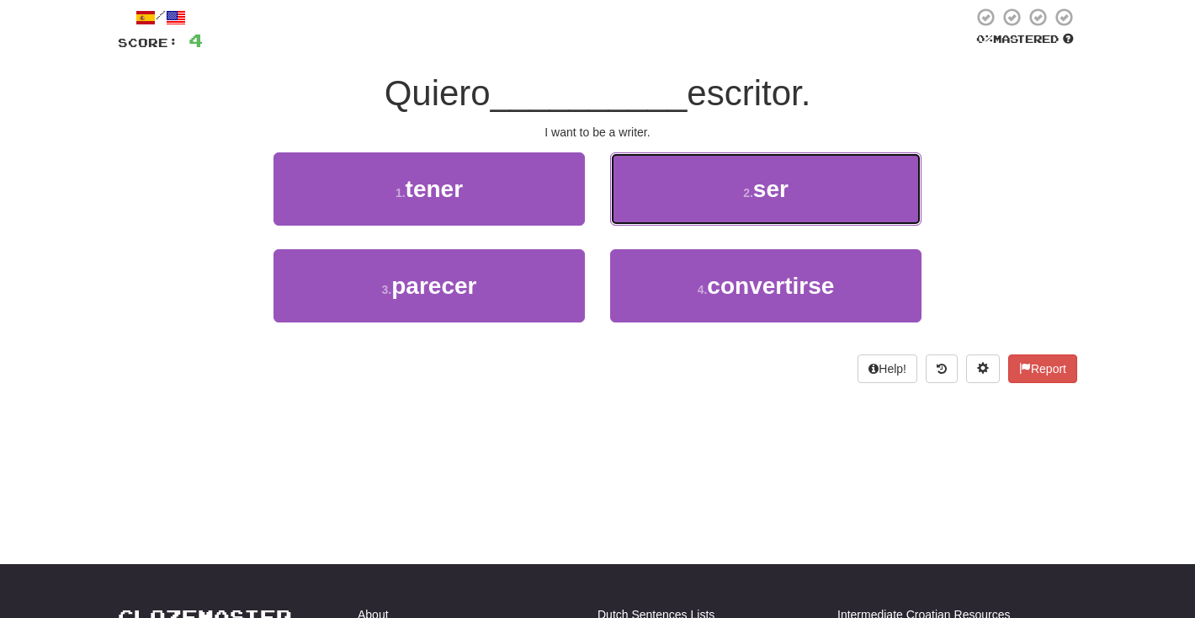
click at [736, 191] on button "2 . ser" at bounding box center [765, 188] width 311 height 73
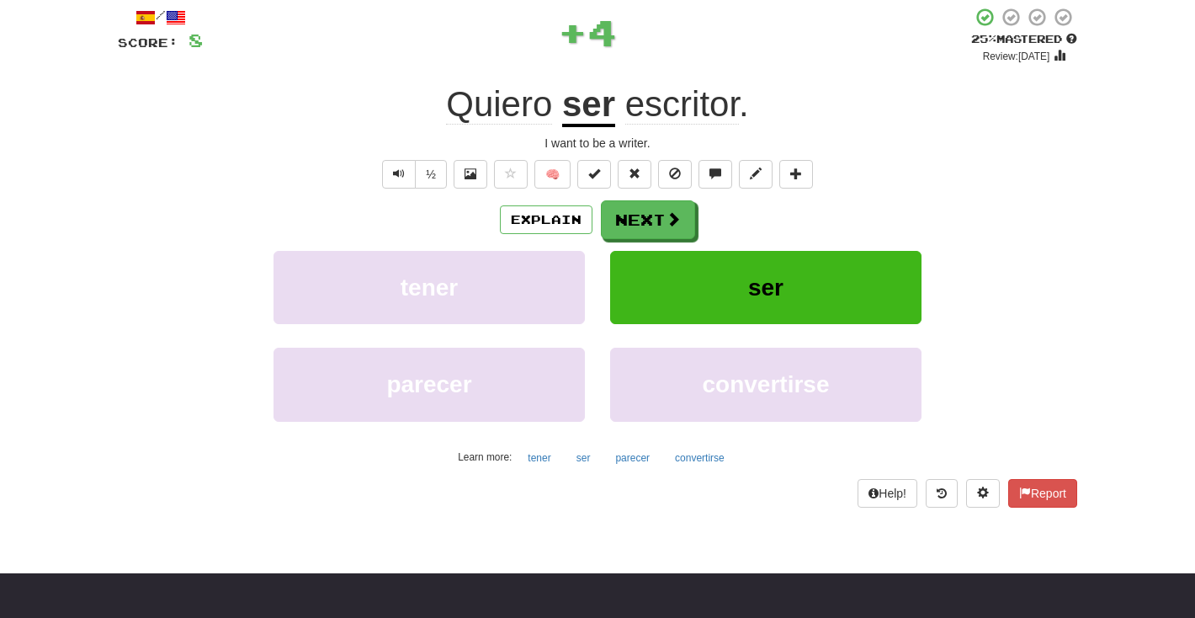
click at [658, 240] on div "Explain Next tener ser parecer convertirse Learn more: tener ser parecer conver…" at bounding box center [598, 335] width 960 height 270
click at [660, 230] on button "Next" at bounding box center [649, 220] width 94 height 39
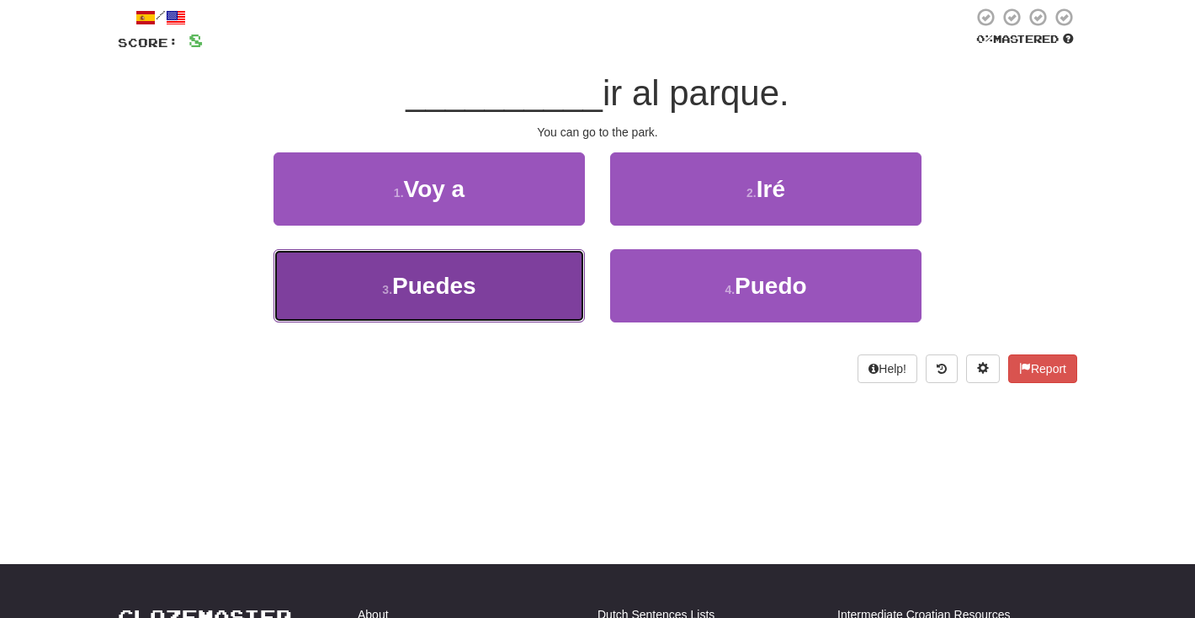
click at [479, 300] on button "3 . Puedes" at bounding box center [429, 285] width 311 height 73
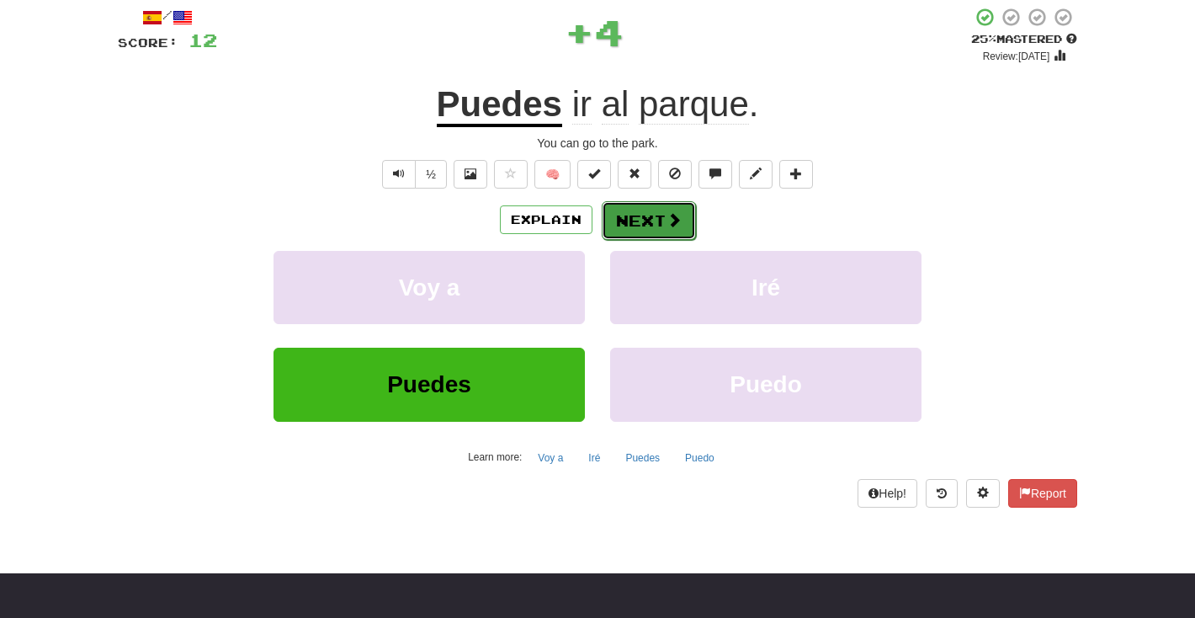
click at [661, 228] on button "Next" at bounding box center [649, 220] width 94 height 39
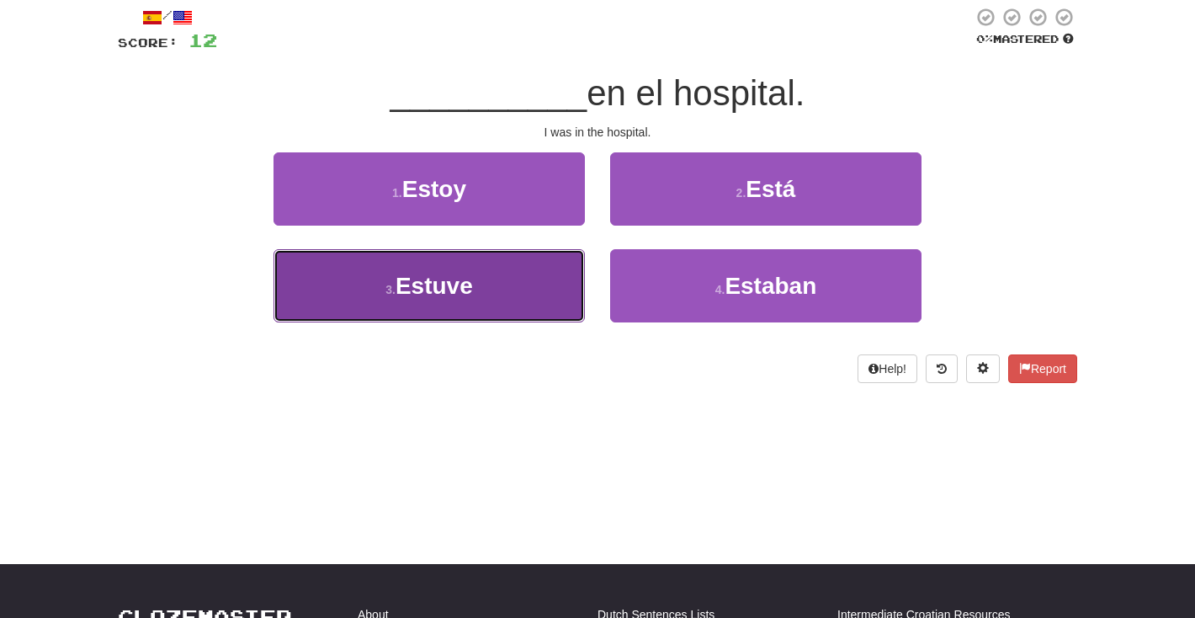
click at [542, 282] on button "3 . Estuve" at bounding box center [429, 285] width 311 height 73
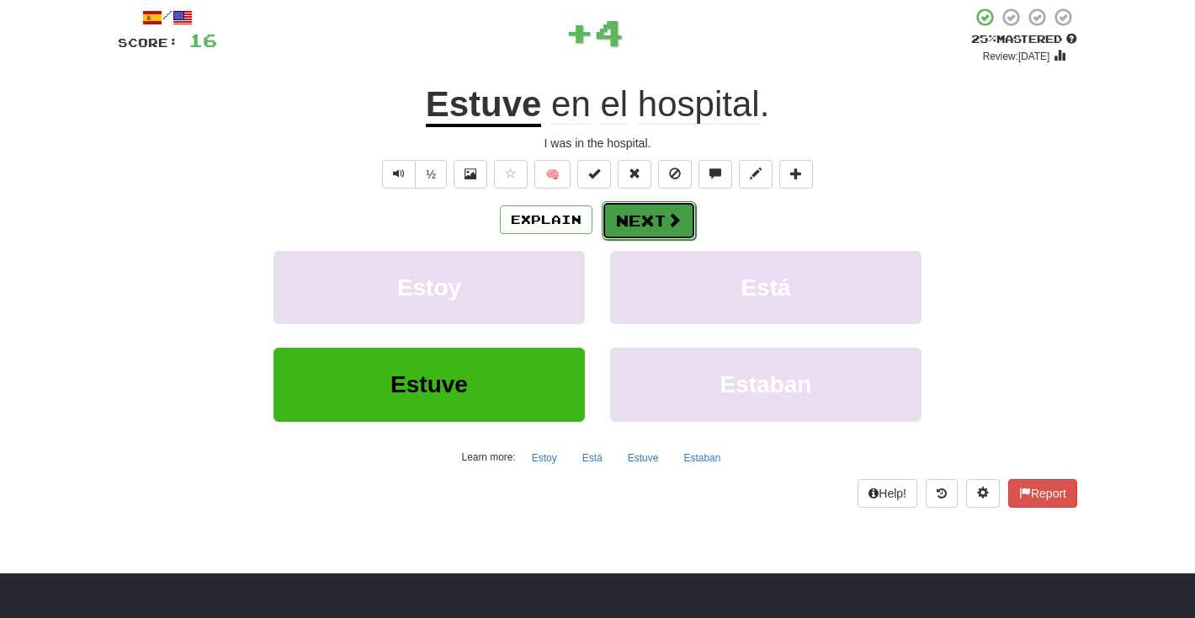
click at [647, 221] on button "Next" at bounding box center [649, 220] width 94 height 39
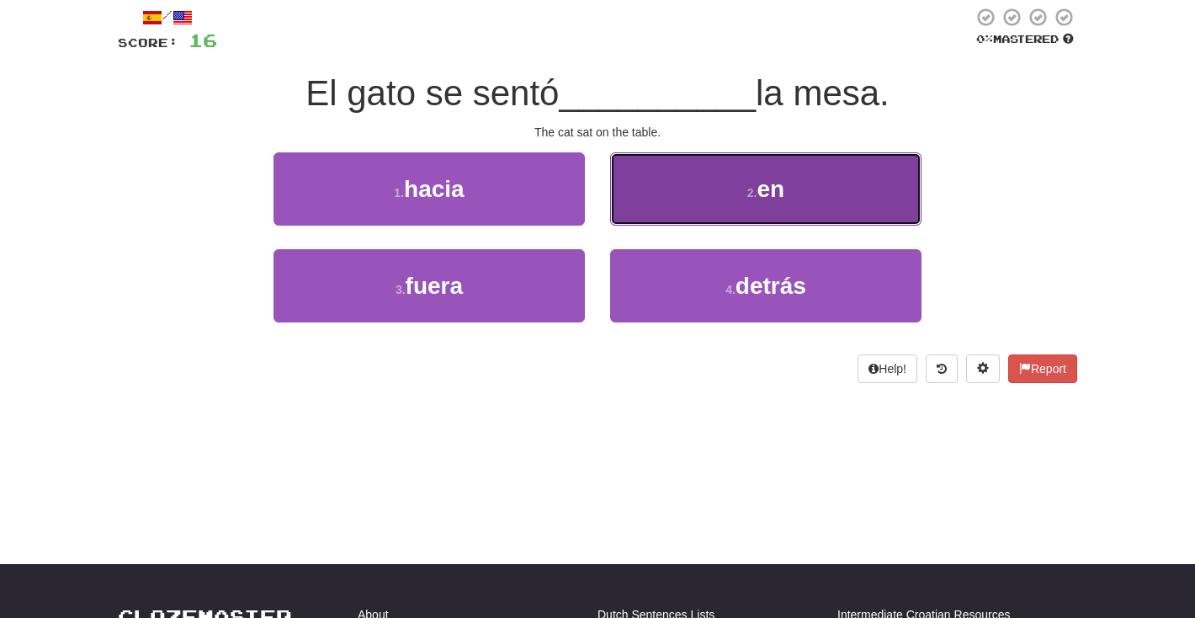
click at [682, 195] on button "2 . en" at bounding box center [765, 188] width 311 height 73
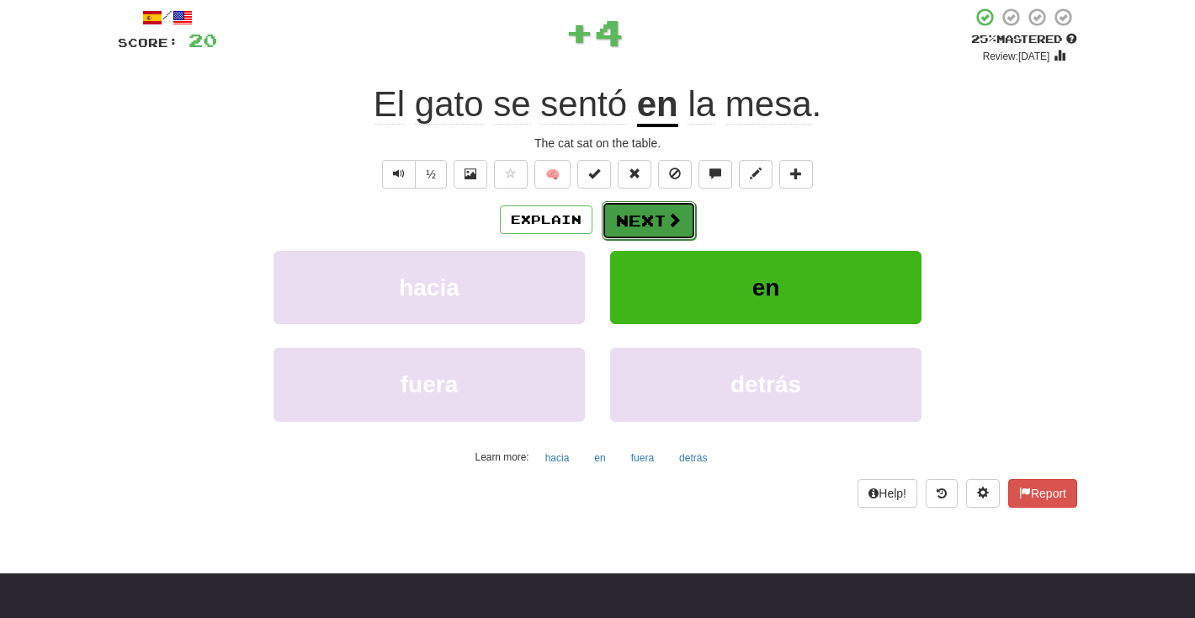
click at [683, 228] on button "Next" at bounding box center [649, 220] width 94 height 39
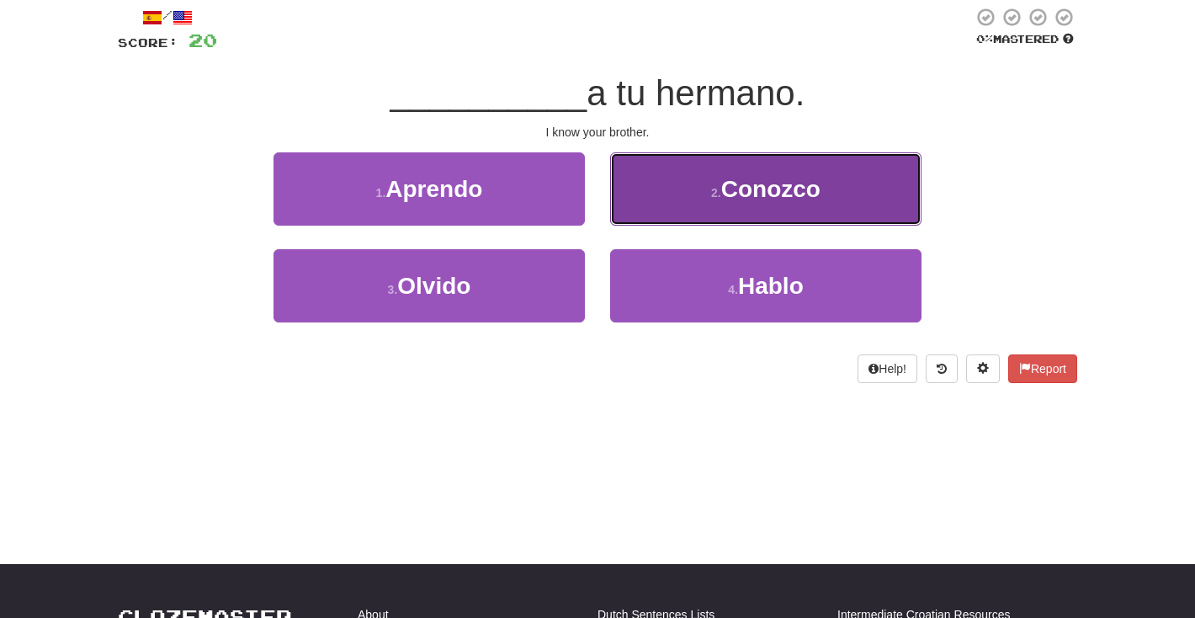
click at [701, 206] on button "2 . Conozco" at bounding box center [765, 188] width 311 height 73
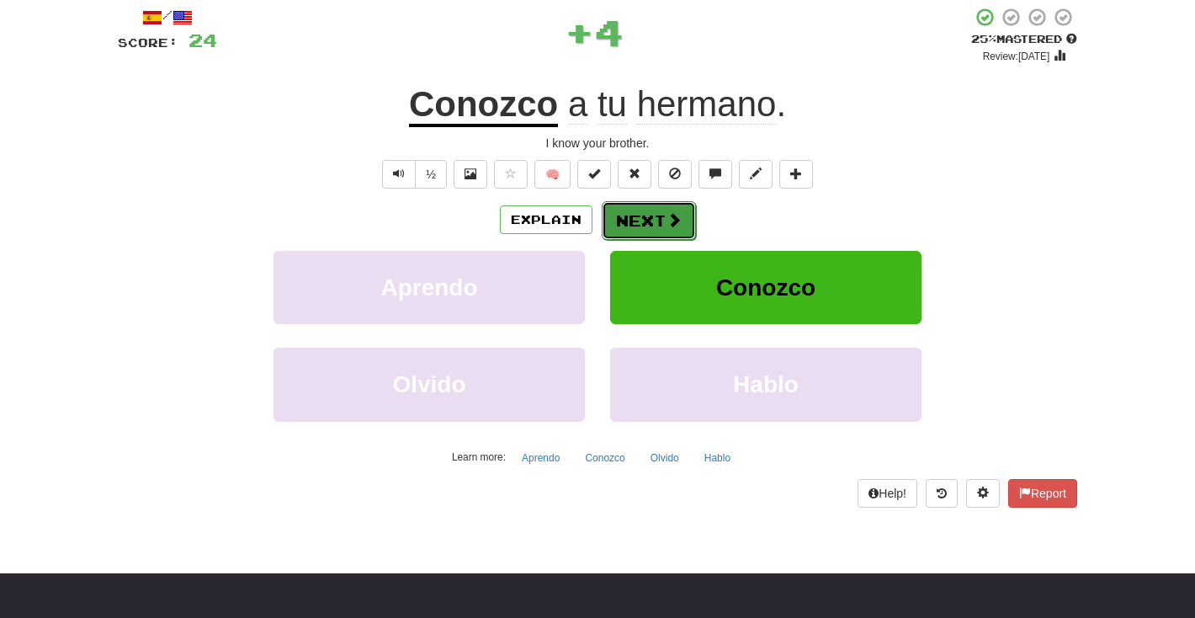
click at [680, 224] on button "Next" at bounding box center [649, 220] width 94 height 39
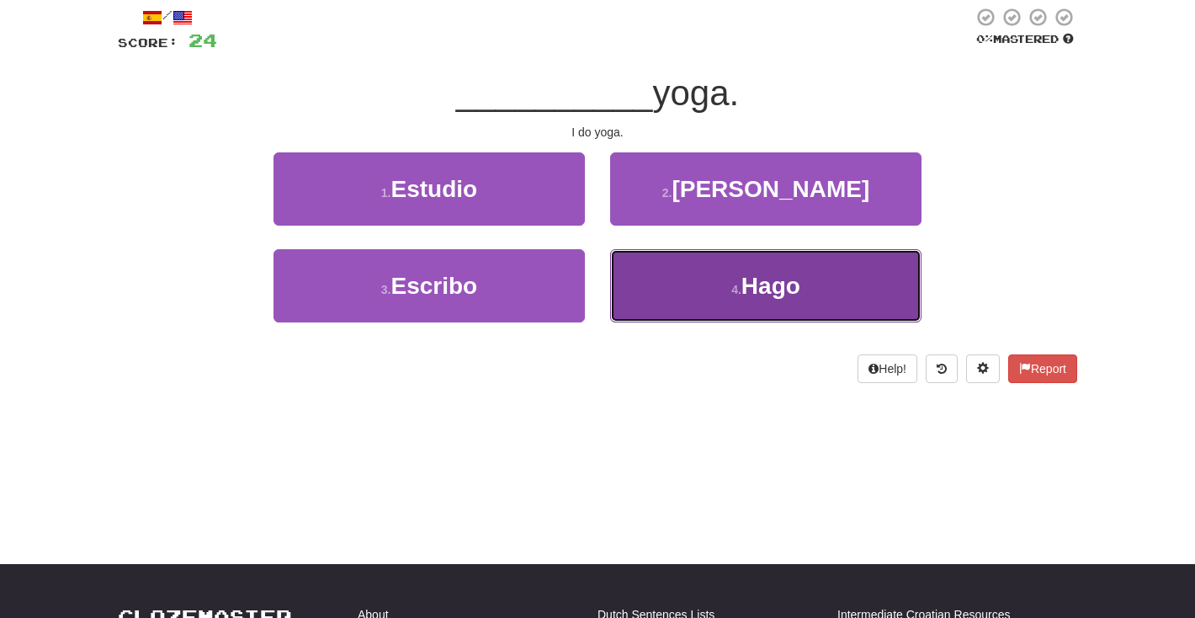
click at [658, 282] on button "4 . Hago" at bounding box center [765, 285] width 311 height 73
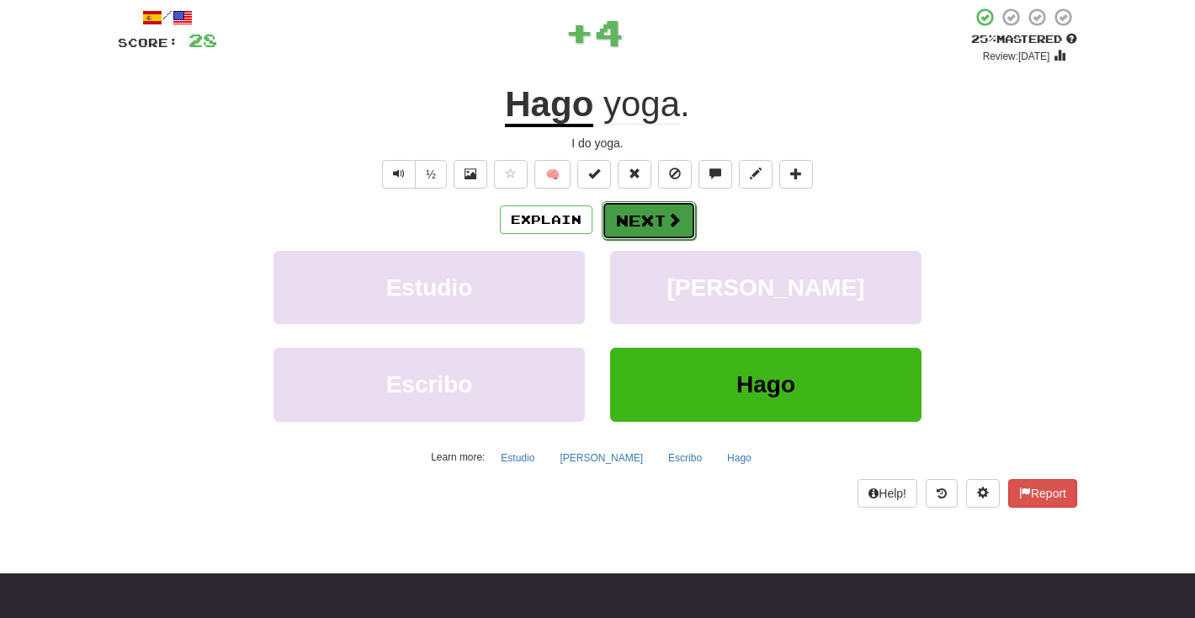
click at [671, 226] on span at bounding box center [674, 219] width 15 height 15
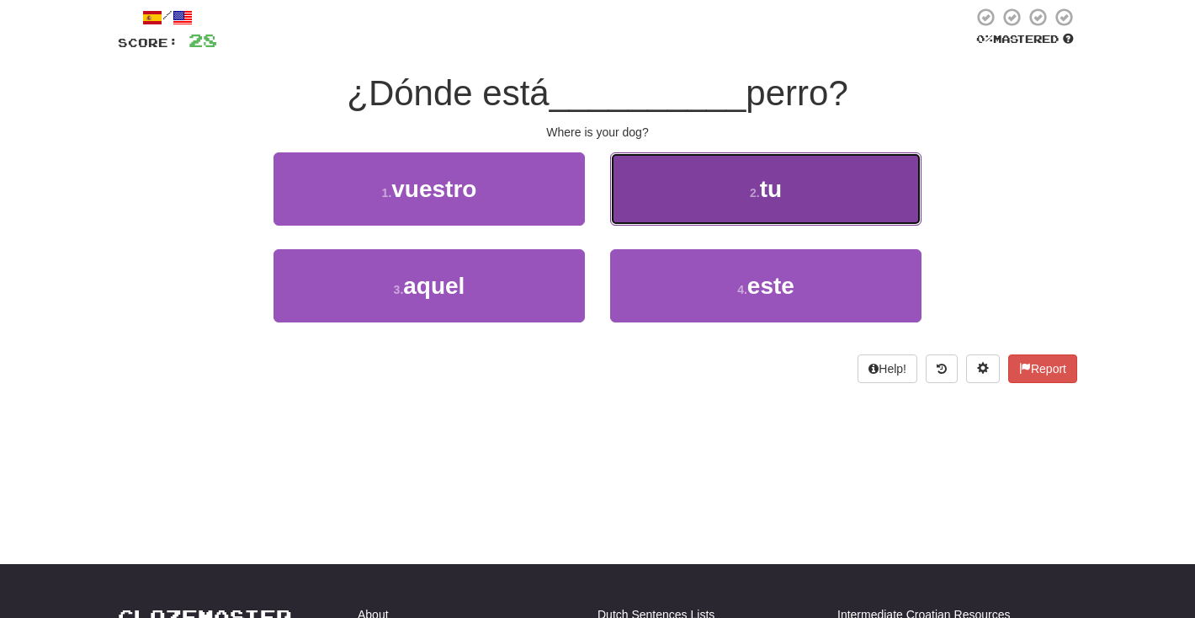
click at [701, 188] on button "2 . tu" at bounding box center [765, 188] width 311 height 73
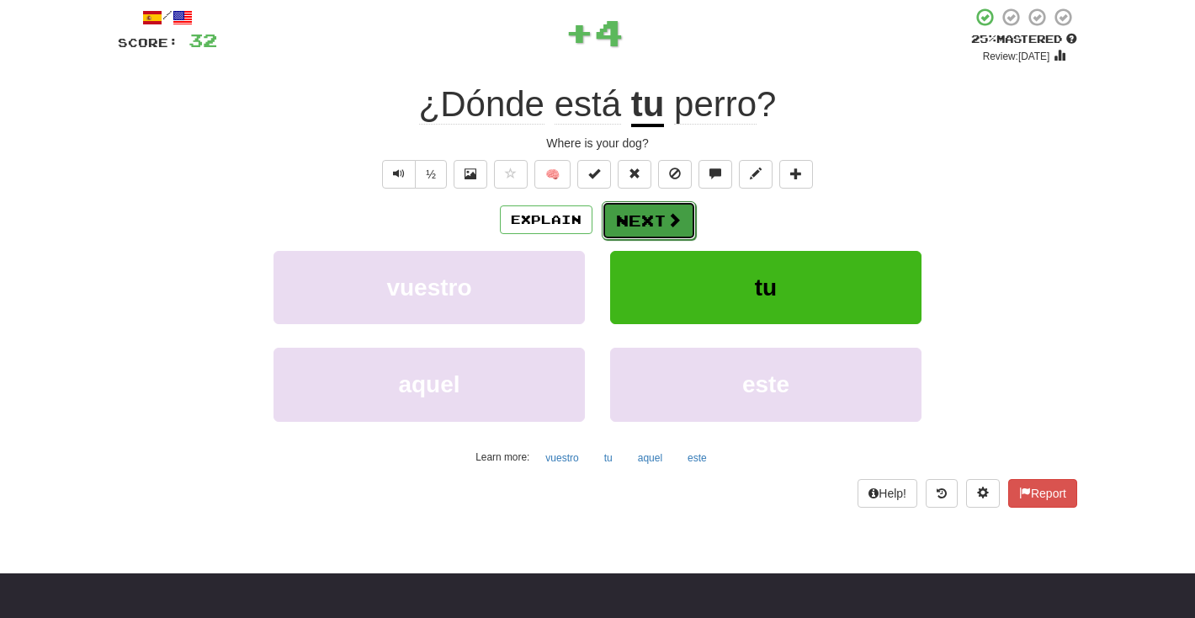
click at [673, 219] on span at bounding box center [674, 219] width 15 height 15
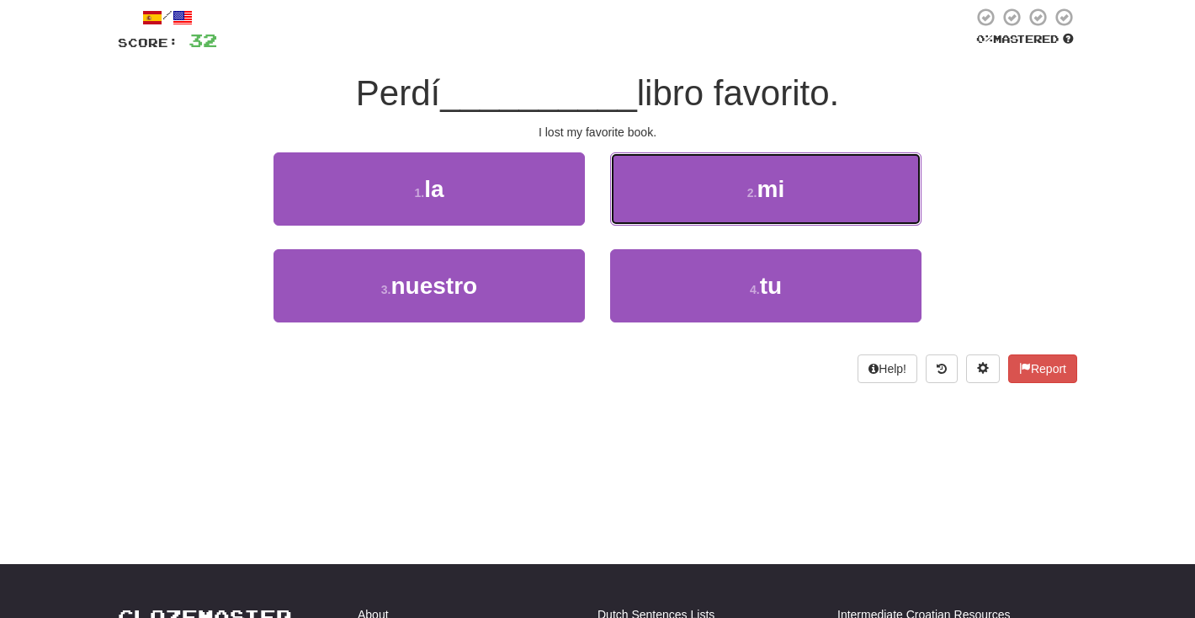
click at [673, 216] on button "2 . mi" at bounding box center [765, 188] width 311 height 73
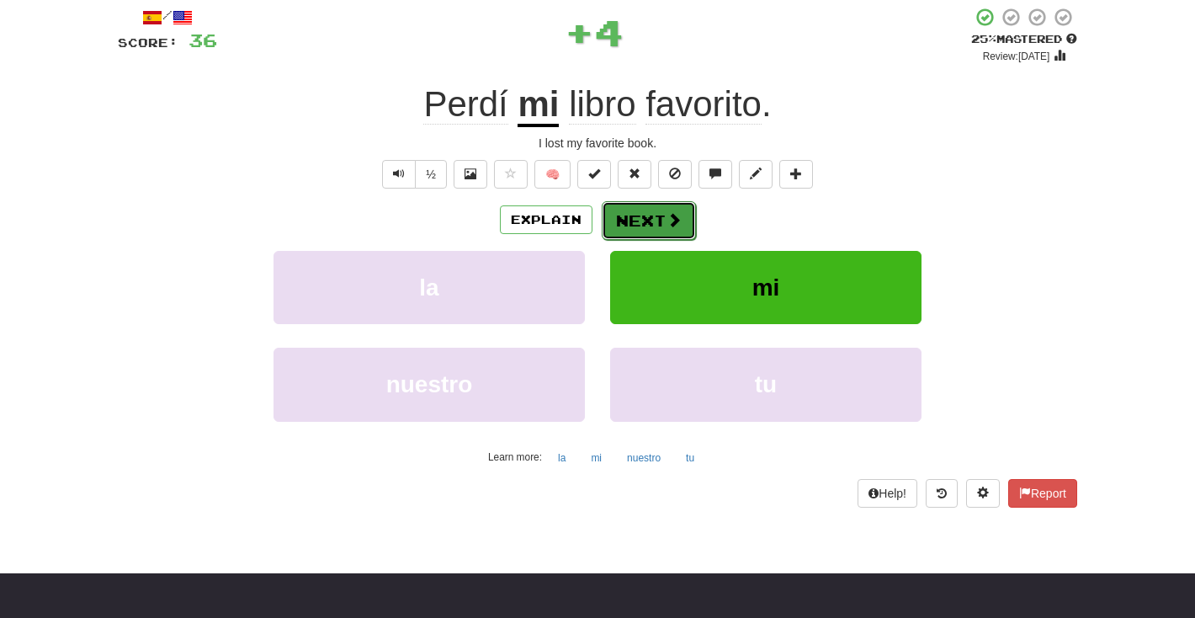
click at [669, 227] on span at bounding box center [674, 219] width 15 height 15
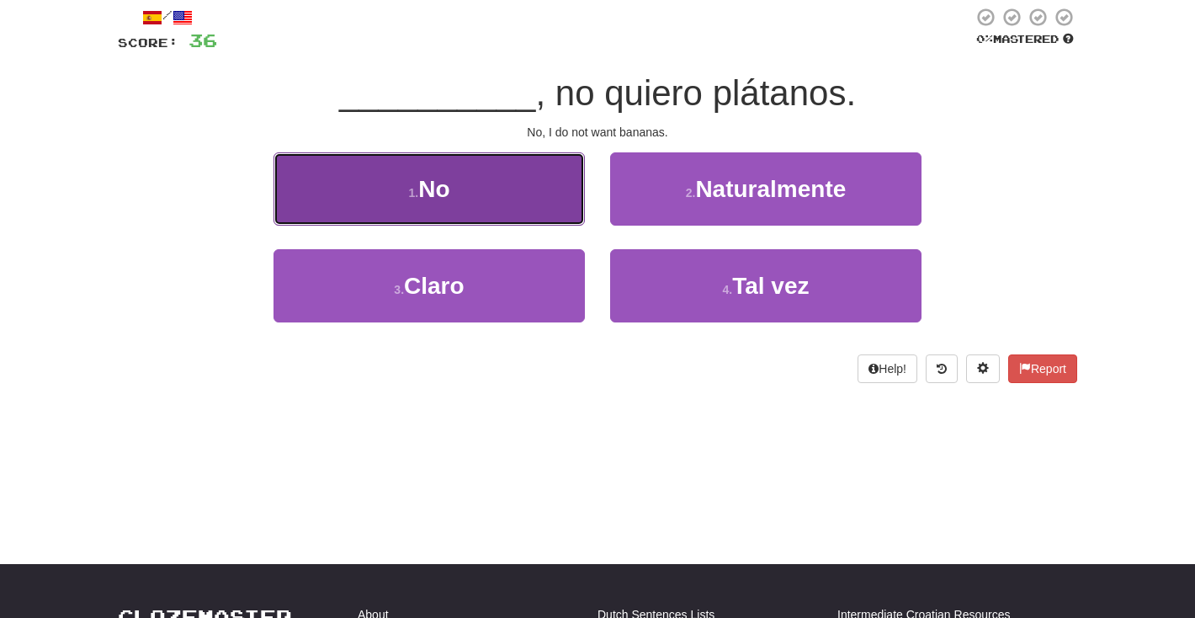
click at [572, 203] on button "1 . No" at bounding box center [429, 188] width 311 height 73
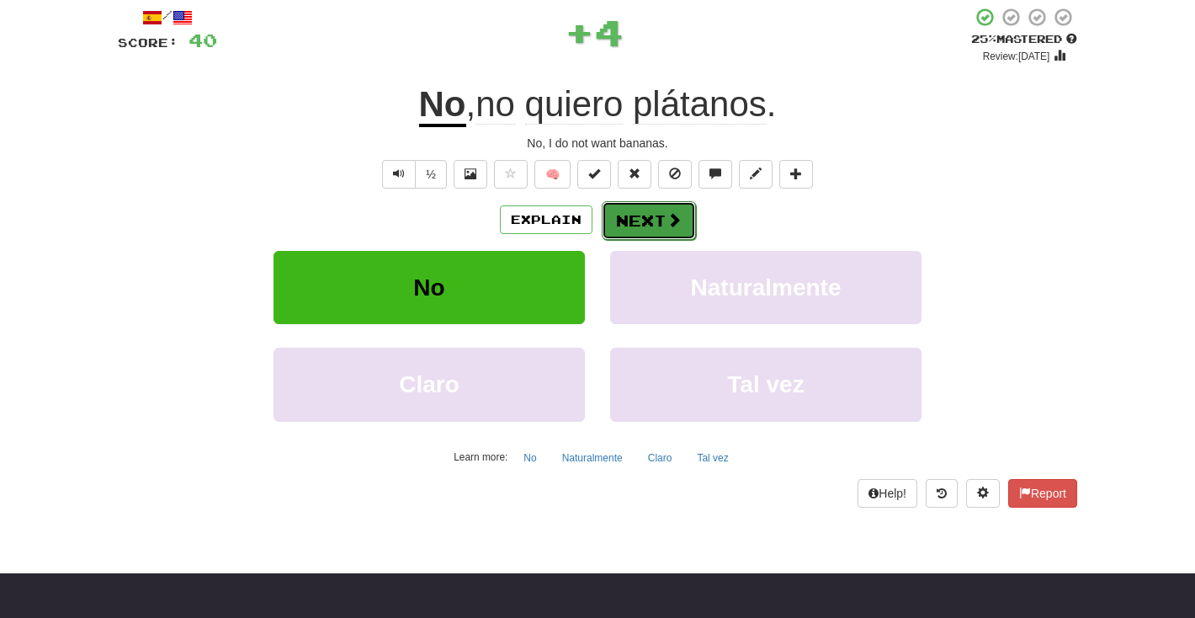
click at [652, 222] on button "Next" at bounding box center [649, 220] width 94 height 39
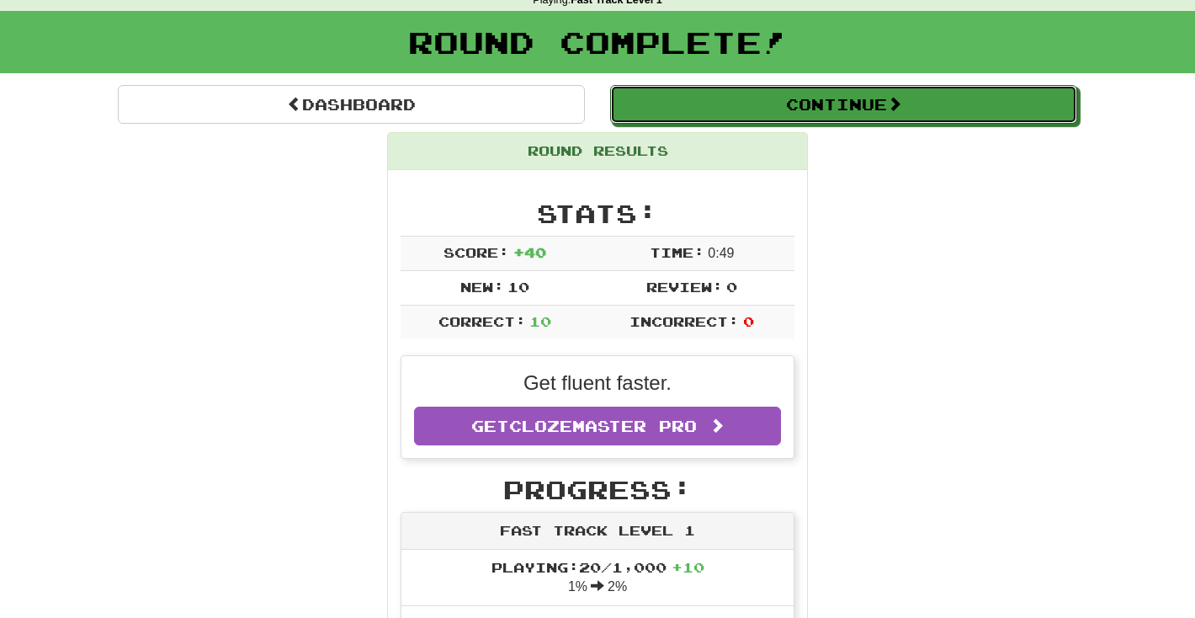
click at [732, 102] on button "Continue" at bounding box center [843, 104] width 467 height 39
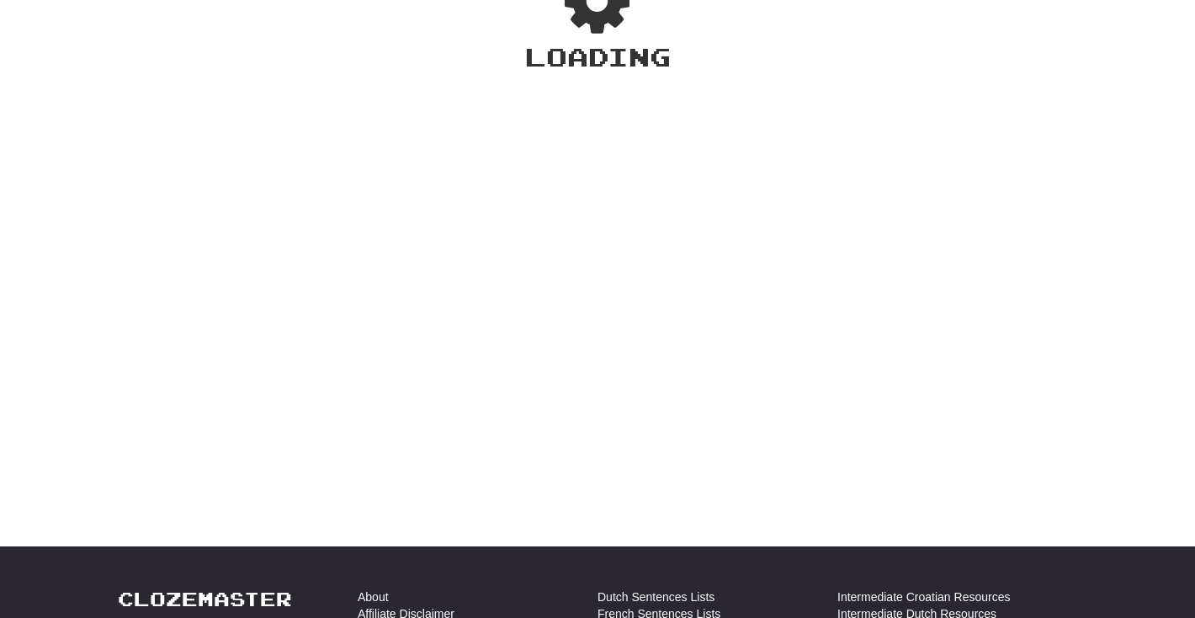
scroll to position [80, 0]
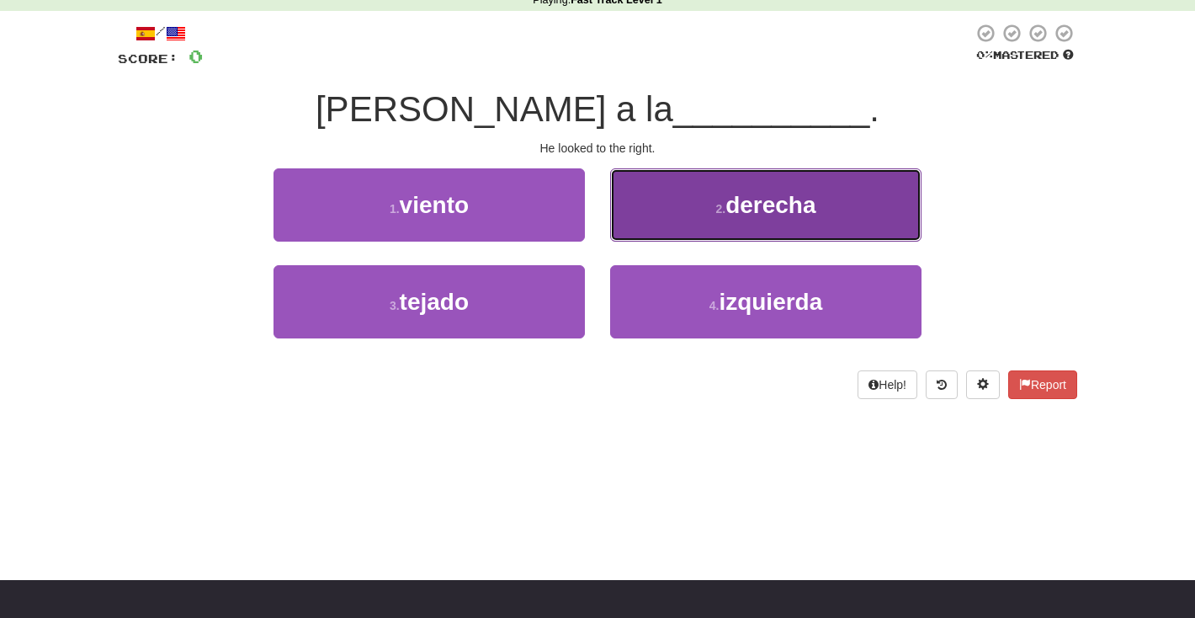
click at [668, 221] on button "2 . derecha" at bounding box center [765, 204] width 311 height 73
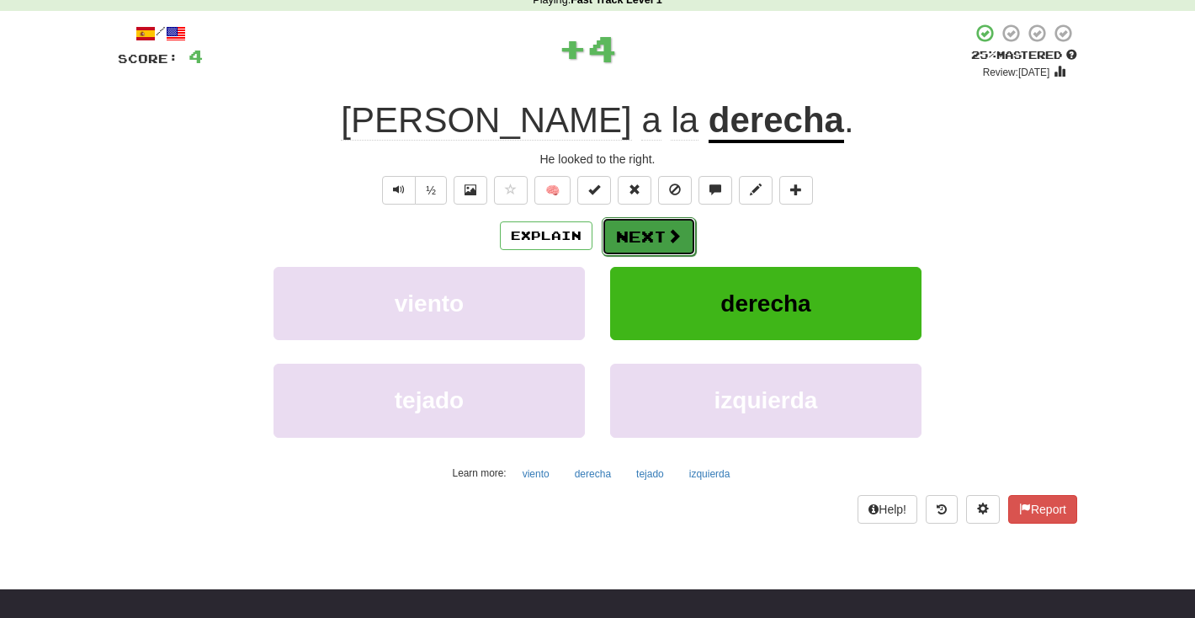
click at [671, 240] on span at bounding box center [674, 235] width 15 height 15
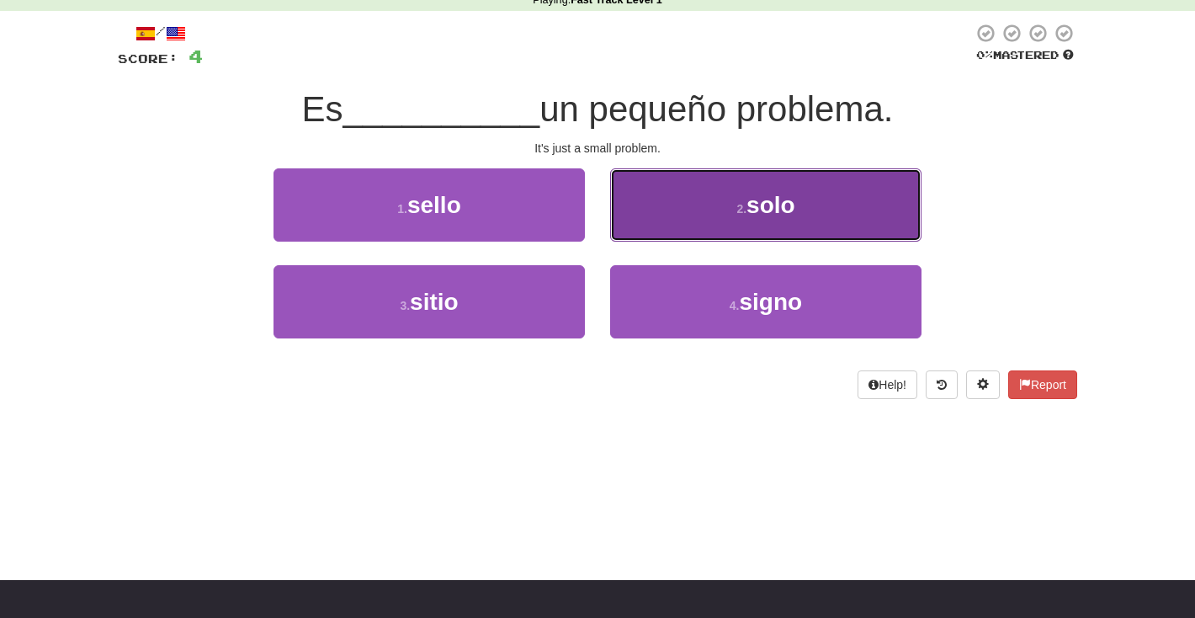
click at [712, 241] on button "2 . solo" at bounding box center [765, 204] width 311 height 73
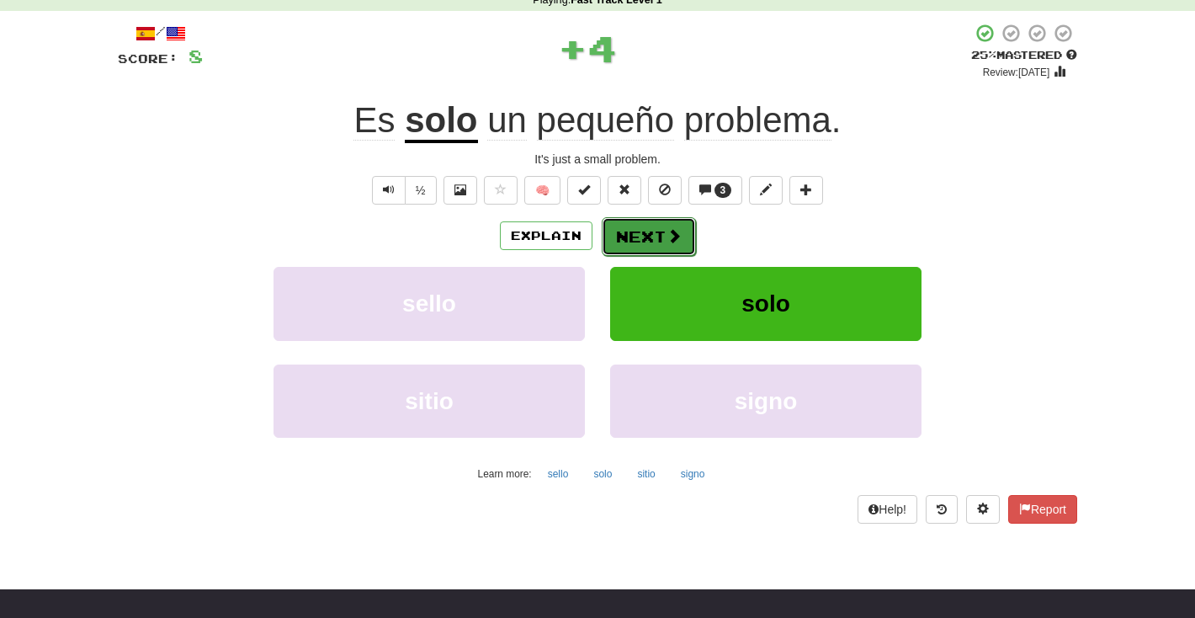
click at [693, 241] on button "Next" at bounding box center [649, 236] width 94 height 39
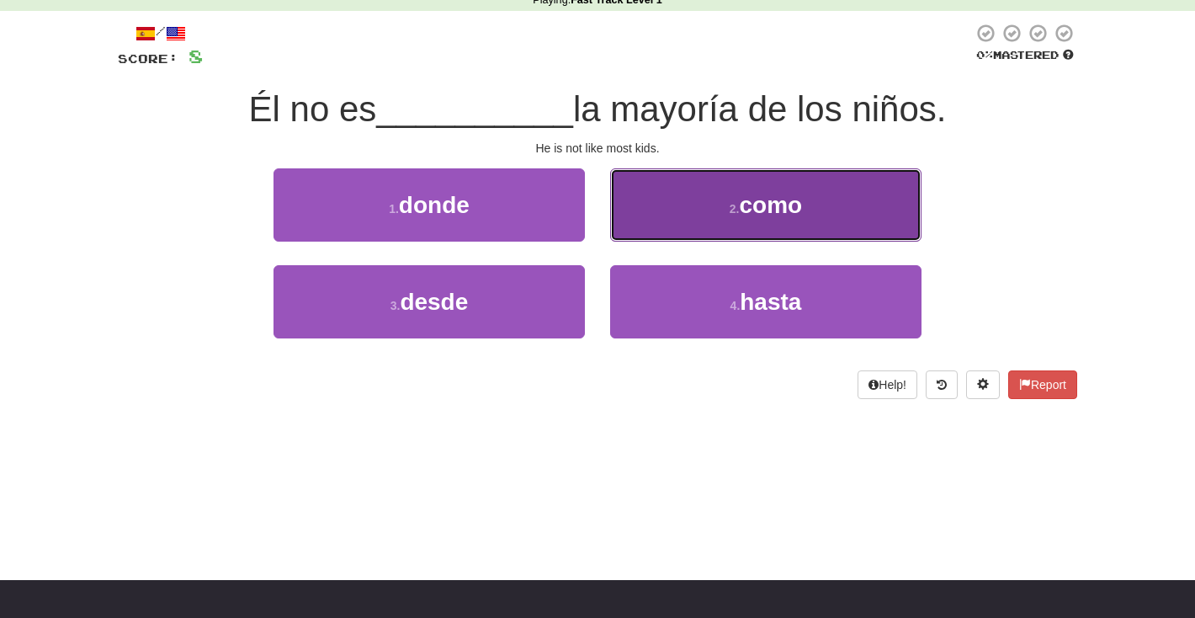
click at [737, 220] on button "2 . como" at bounding box center [765, 204] width 311 height 73
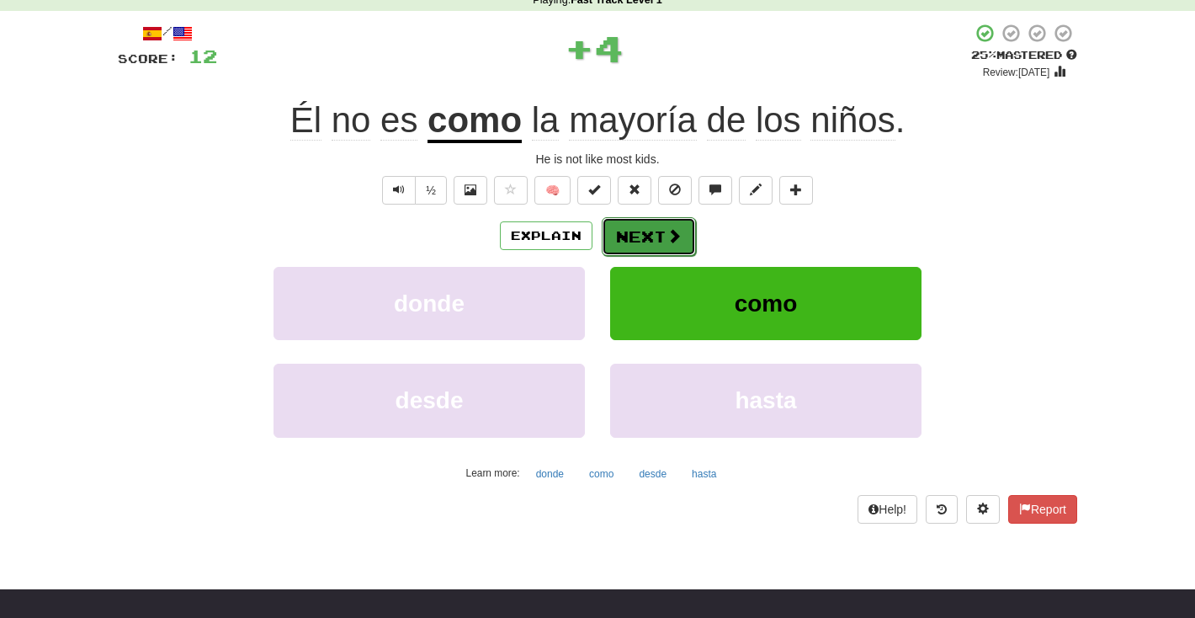
click at [662, 240] on button "Next" at bounding box center [649, 236] width 94 height 39
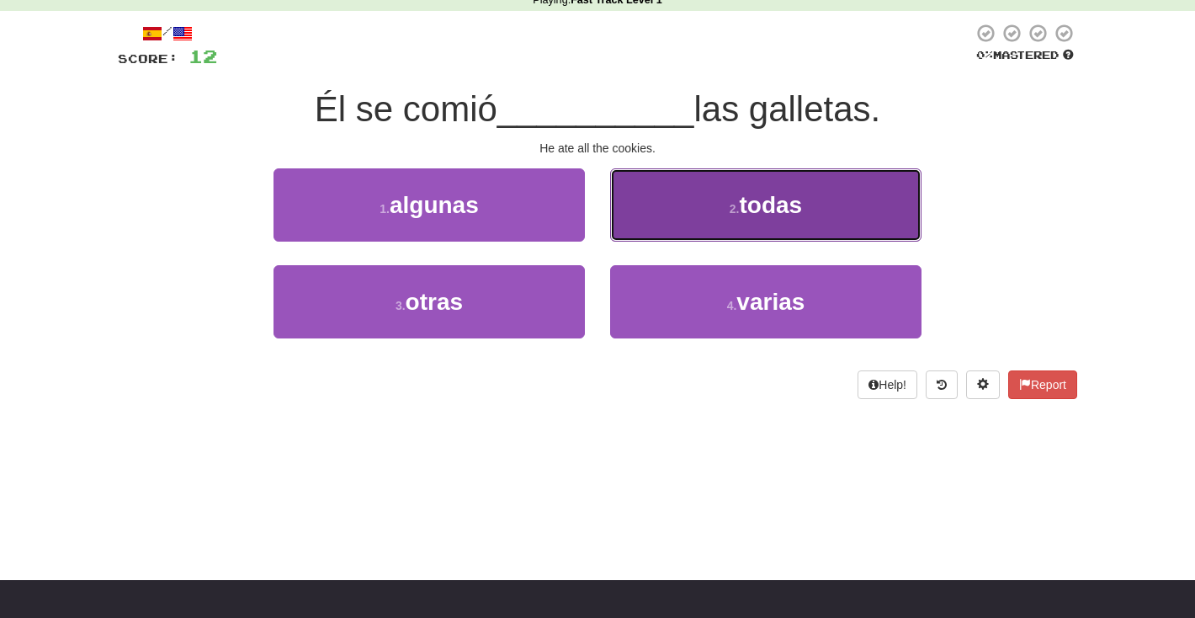
click at [664, 221] on button "2 . todas" at bounding box center [765, 204] width 311 height 73
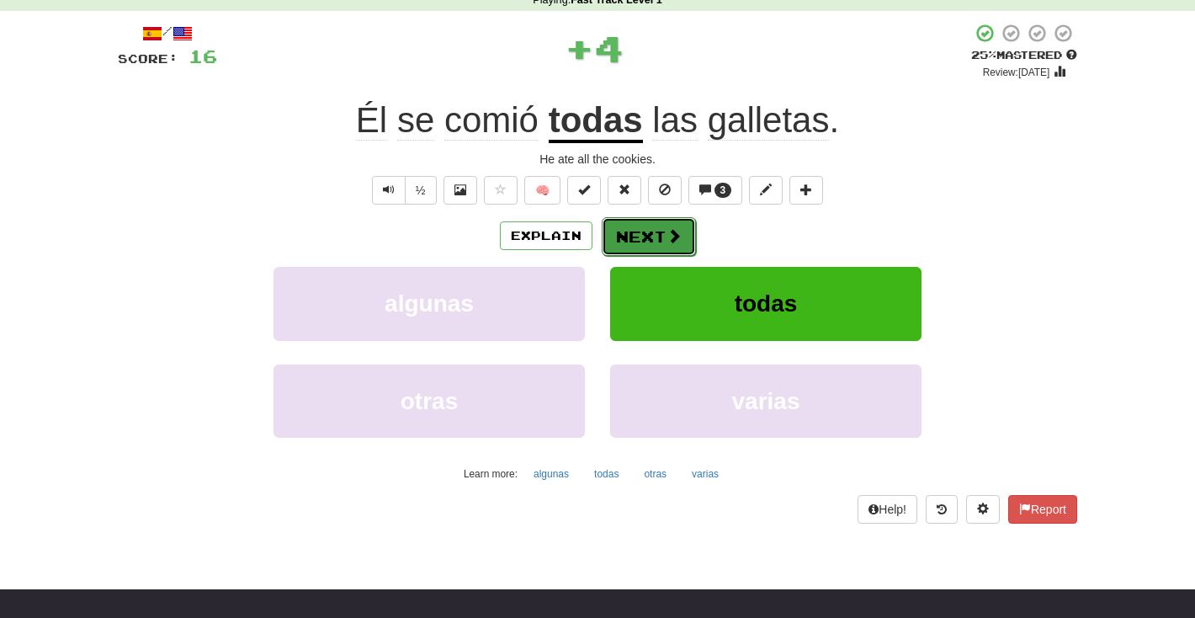
click at [636, 242] on button "Next" at bounding box center [649, 236] width 94 height 39
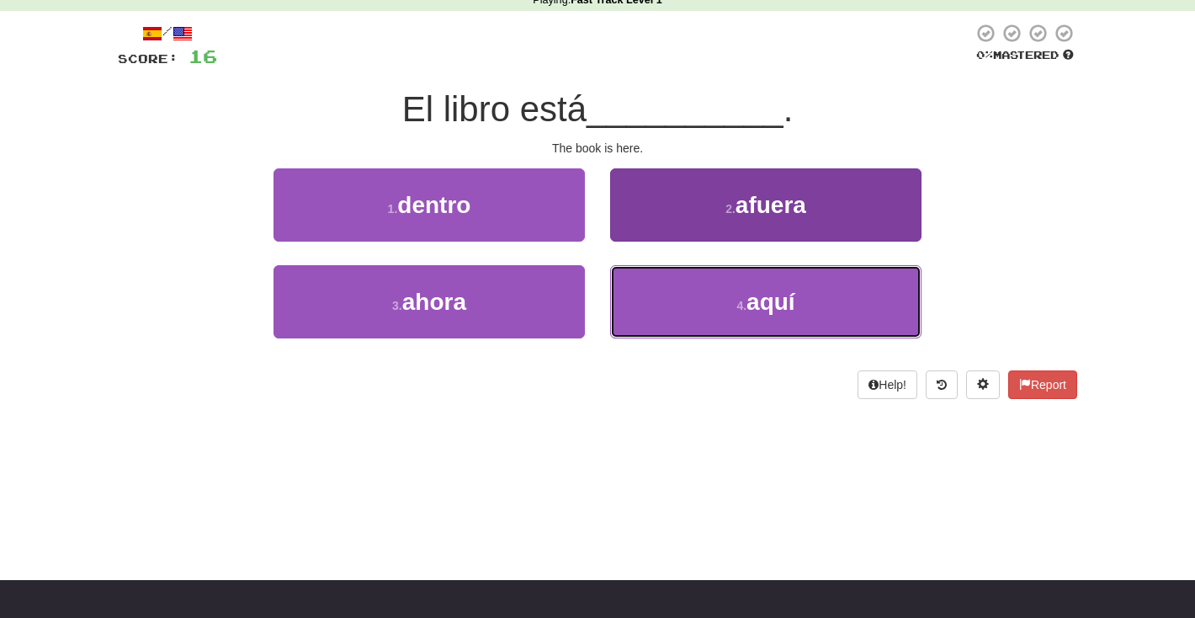
drag, startPoint x: 671, startPoint y: 308, endPoint x: 671, endPoint y: 299, distance: 9.3
click at [671, 308] on button "4 . aquí" at bounding box center [765, 301] width 311 height 73
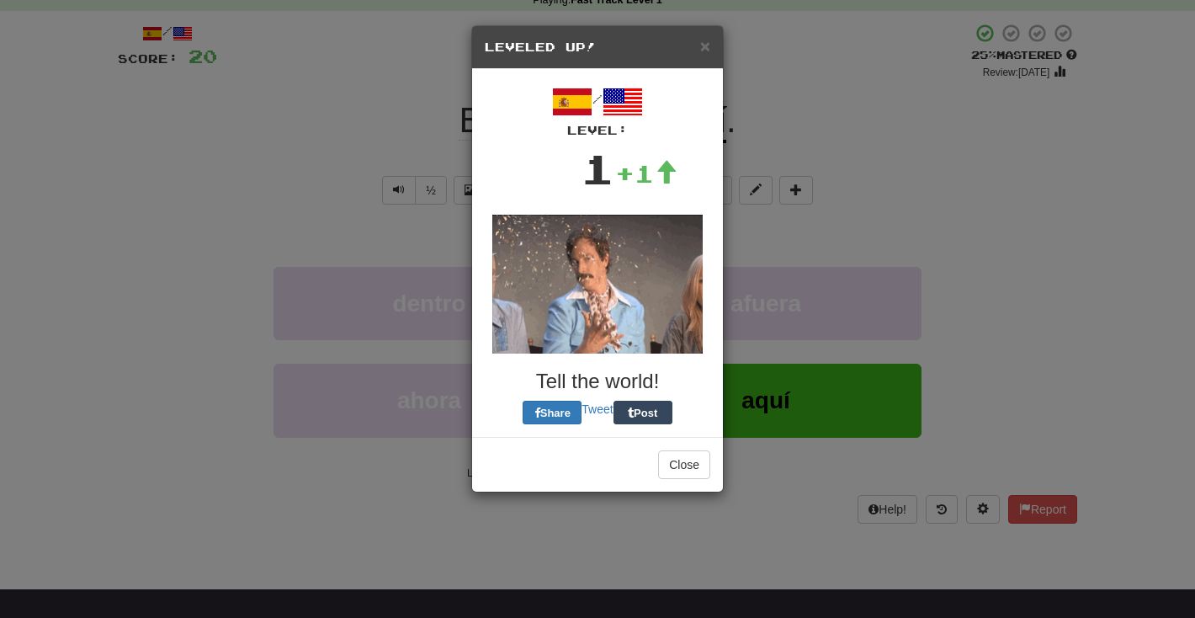
click at [661, 237] on img at bounding box center [597, 284] width 210 height 139
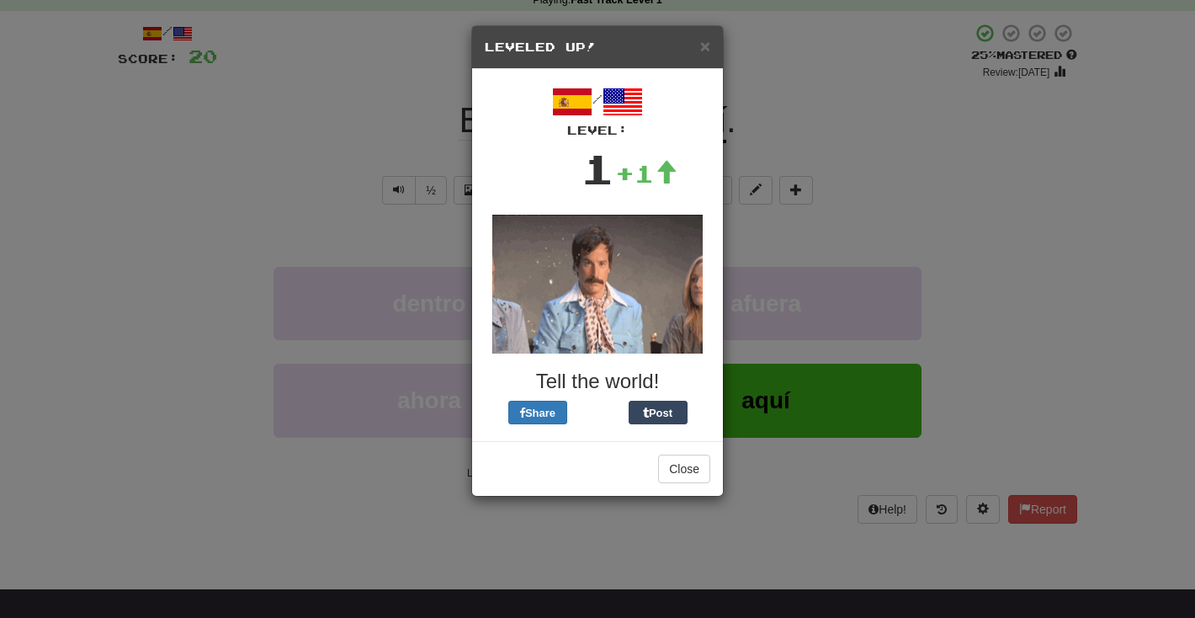
click at [687, 486] on div "Close" at bounding box center [597, 468] width 251 height 55
click at [694, 479] on button "Close" at bounding box center [684, 469] width 52 height 29
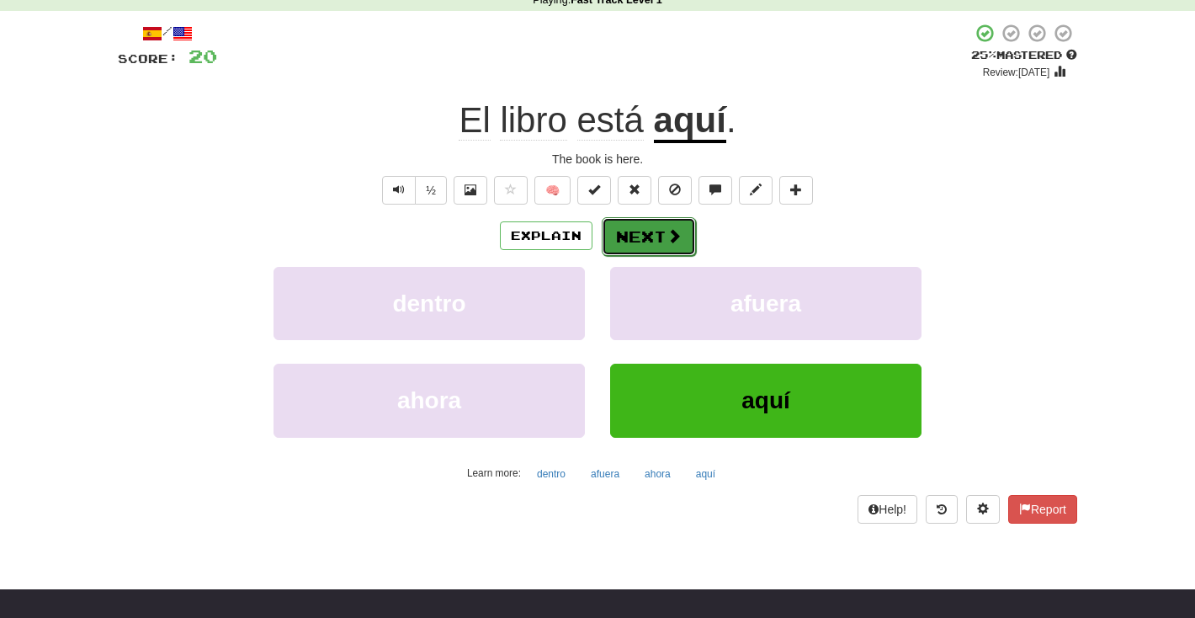
click at [669, 225] on button "Next" at bounding box center [649, 236] width 94 height 39
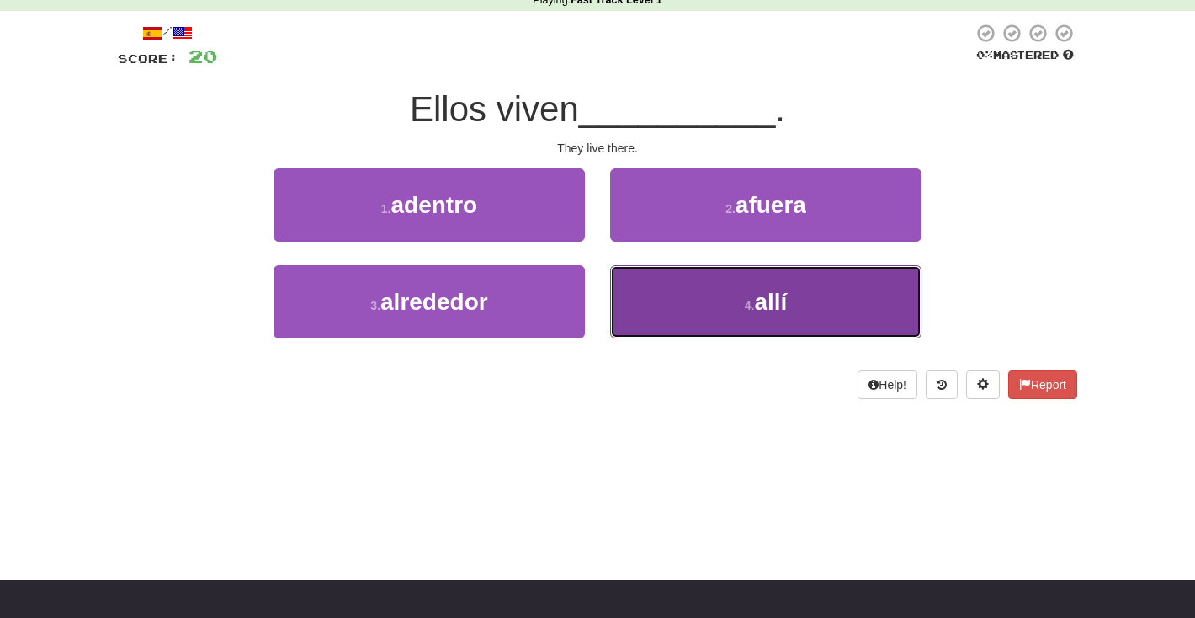
click at [657, 286] on button "4 . allí" at bounding box center [765, 301] width 311 height 73
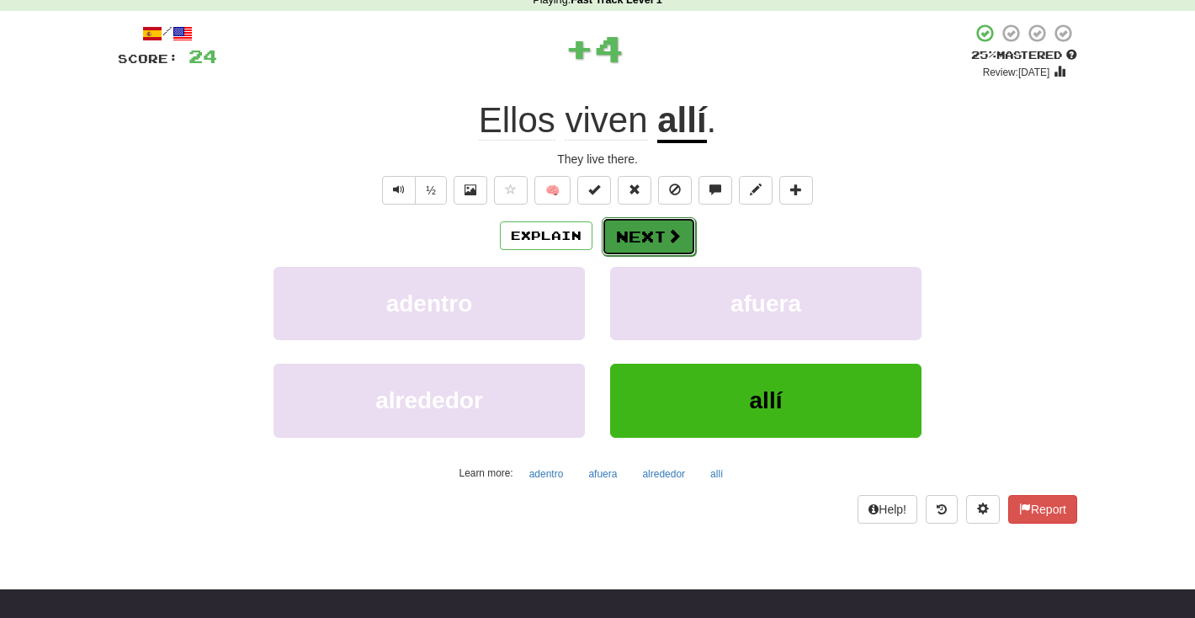
click at [660, 228] on button "Next" at bounding box center [649, 236] width 94 height 39
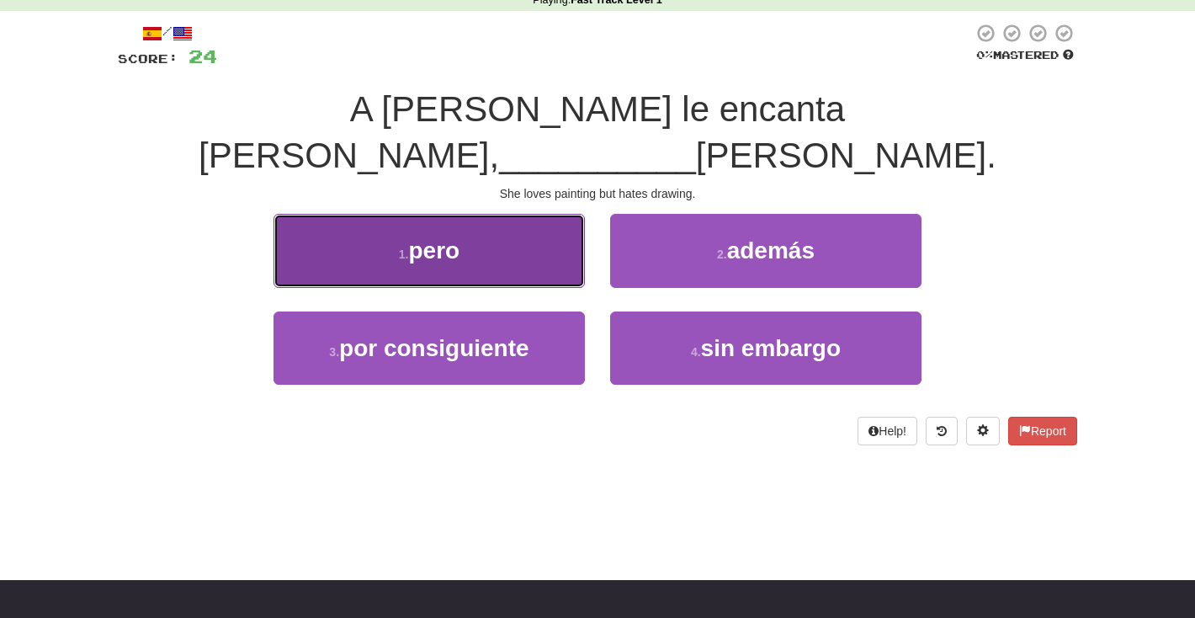
click at [510, 214] on button "1 . pero" at bounding box center [429, 250] width 311 height 73
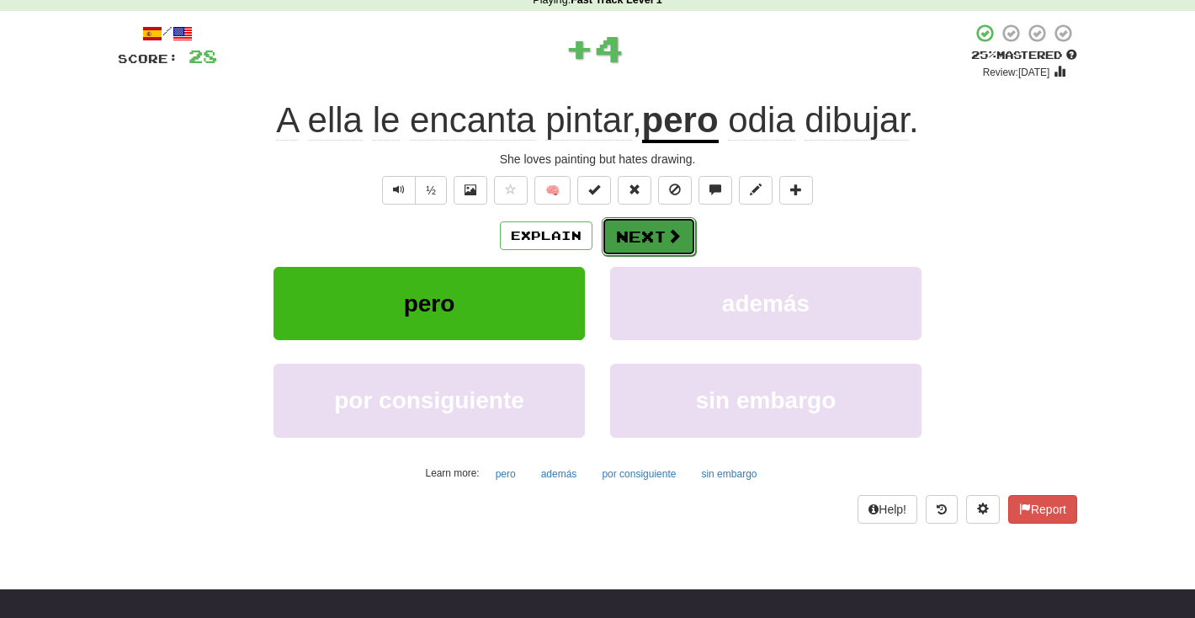
click at [680, 242] on button "Next" at bounding box center [649, 236] width 94 height 39
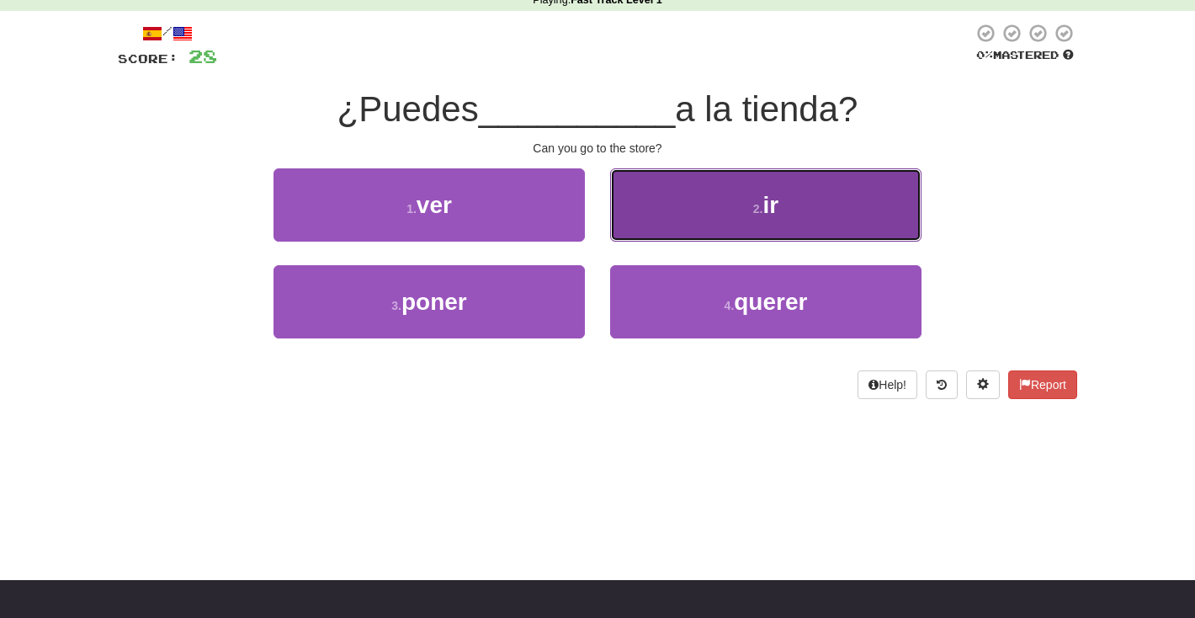
click at [694, 224] on button "2 . ir" at bounding box center [765, 204] width 311 height 73
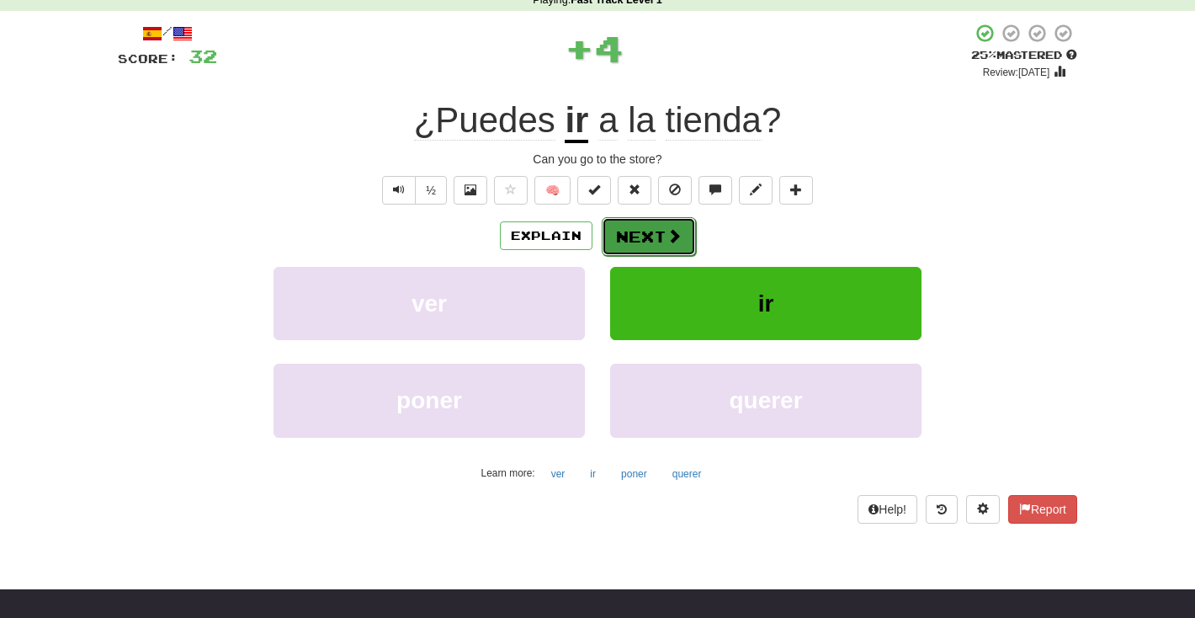
click at [681, 231] on button "Next" at bounding box center [649, 236] width 94 height 39
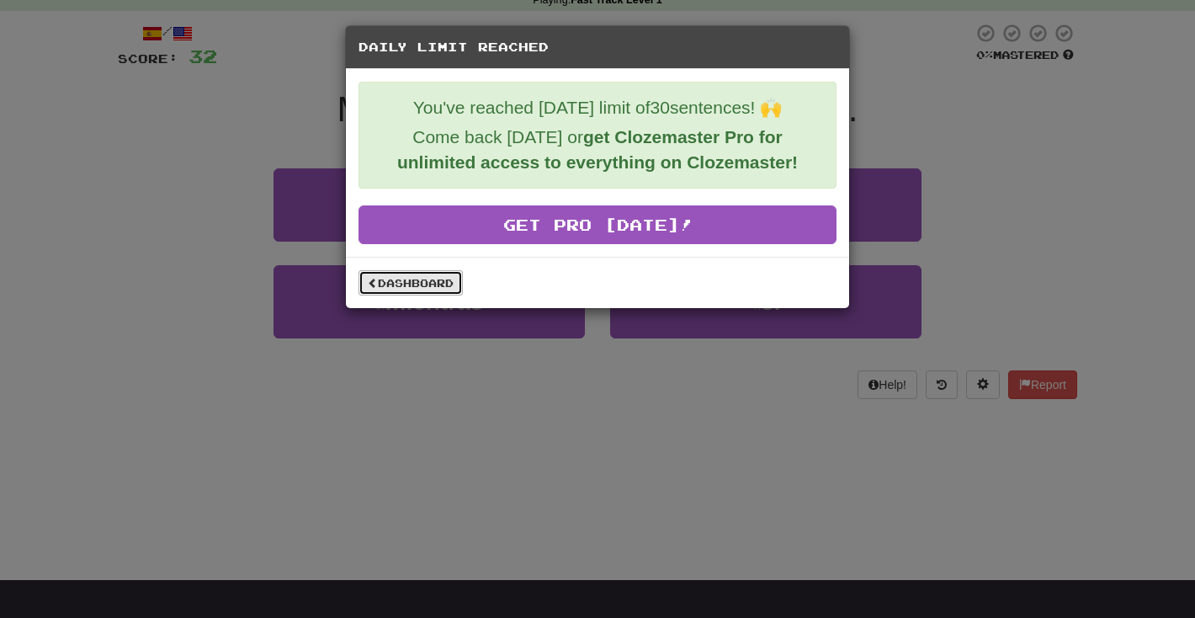
click at [458, 285] on link "Dashboard" at bounding box center [411, 282] width 104 height 25
